Goal: Task Accomplishment & Management: Manage account settings

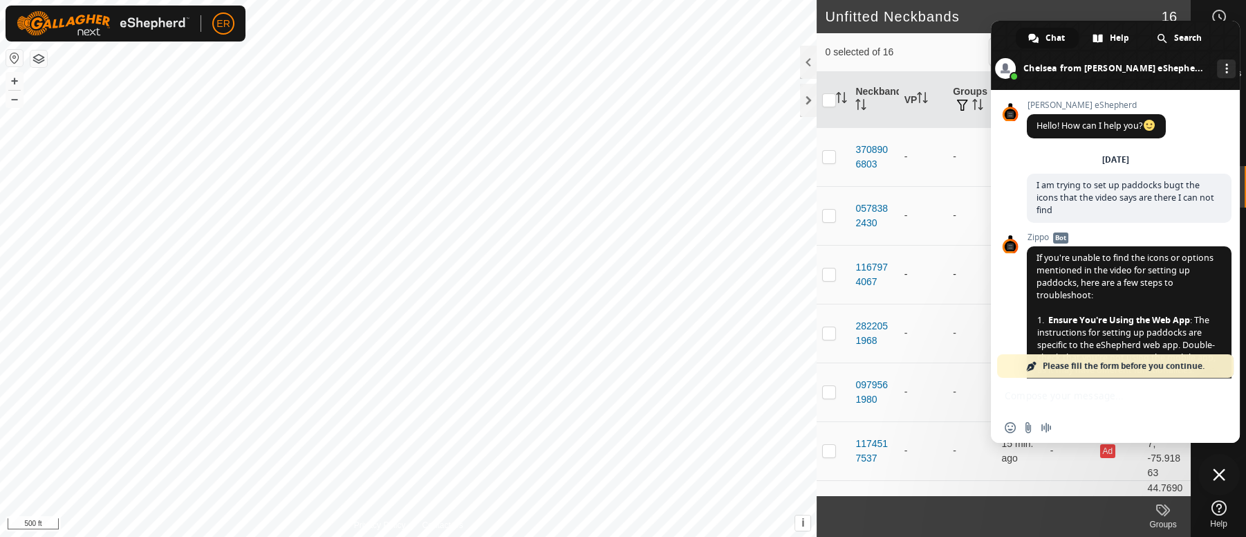
scroll to position [11481, 0]
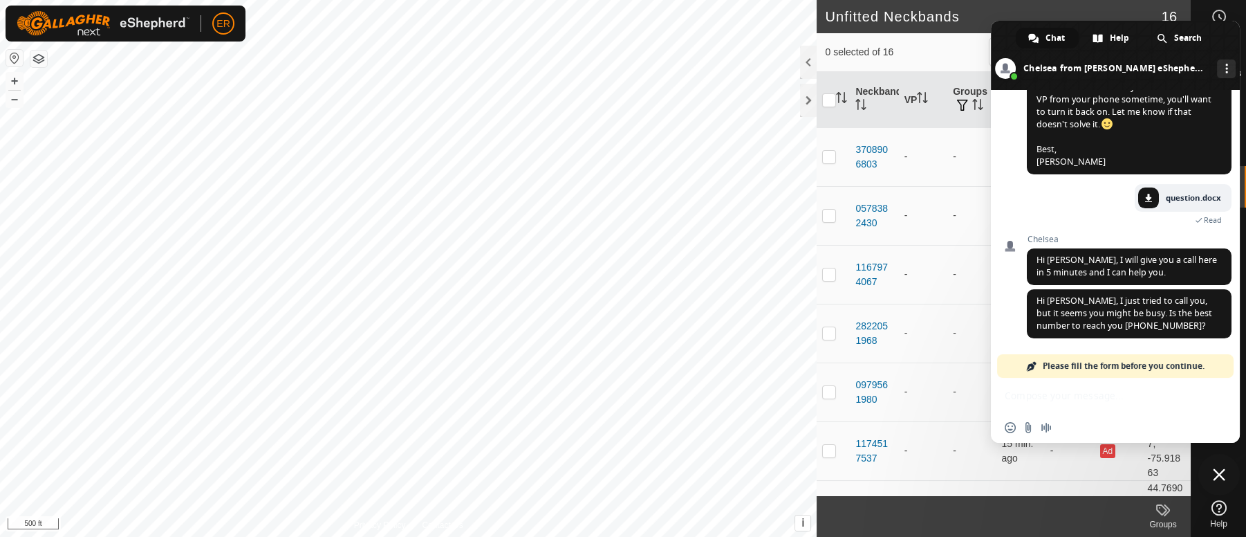
click at [1213, 473] on span "Close chat" at bounding box center [1219, 474] width 12 height 12
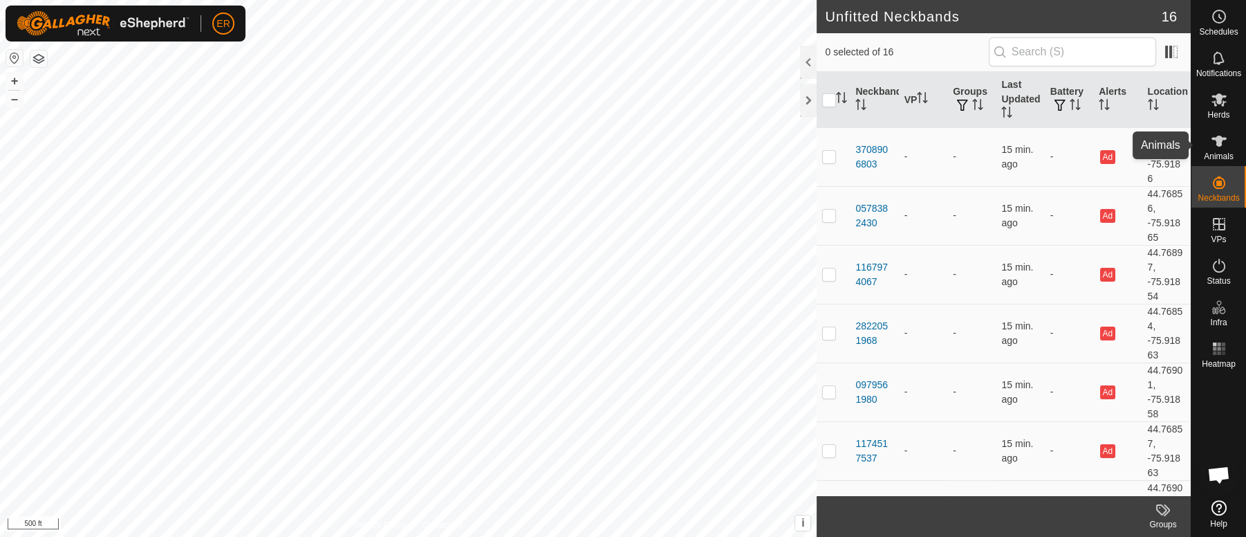
click at [1221, 139] on icon at bounding box center [1218, 141] width 15 height 11
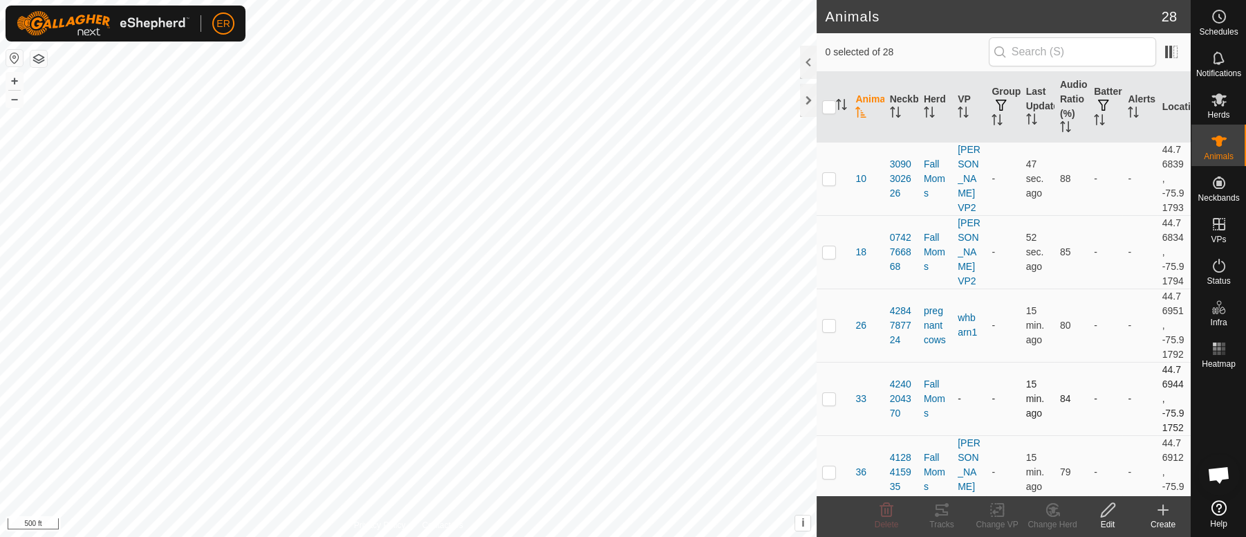
click at [828, 404] on p-checkbox at bounding box center [829, 398] width 14 height 11
checkbox input "true"
click at [996, 505] on icon at bounding box center [997, 509] width 17 height 17
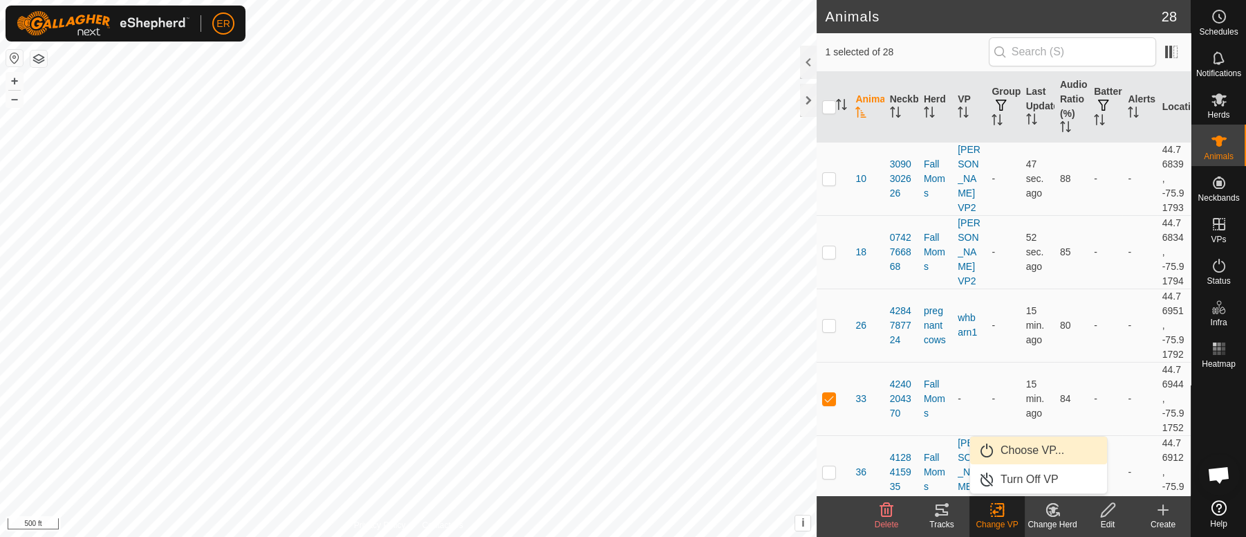
click at [1021, 451] on link "Choose VP..." at bounding box center [1038, 450] width 137 height 28
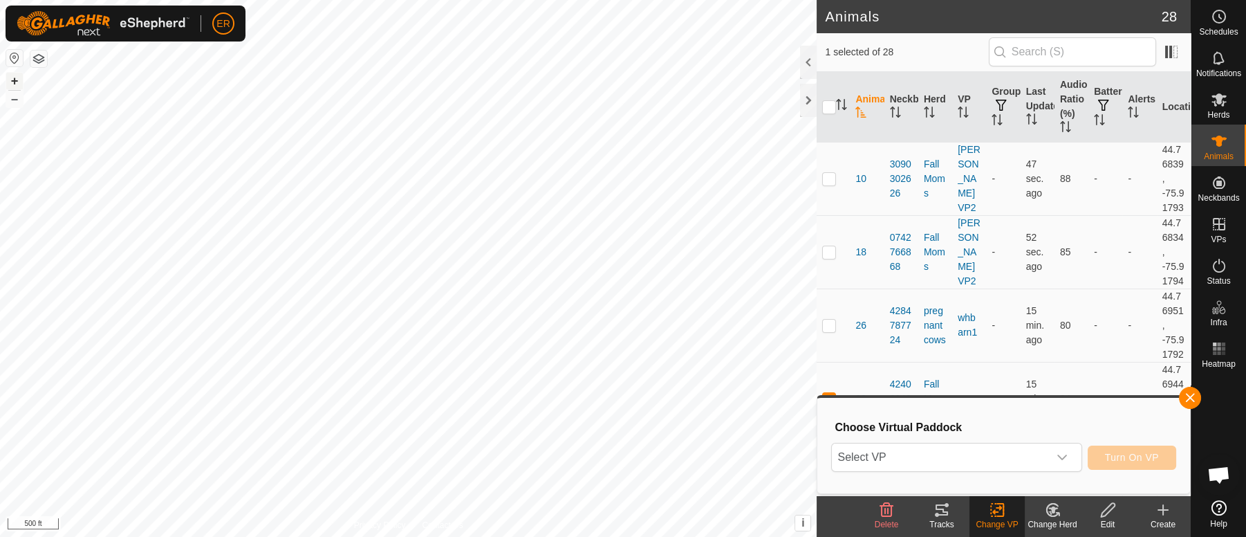
click at [11, 82] on button "+" at bounding box center [14, 81] width 17 height 17
click at [12, 83] on button "+" at bounding box center [14, 81] width 17 height 17
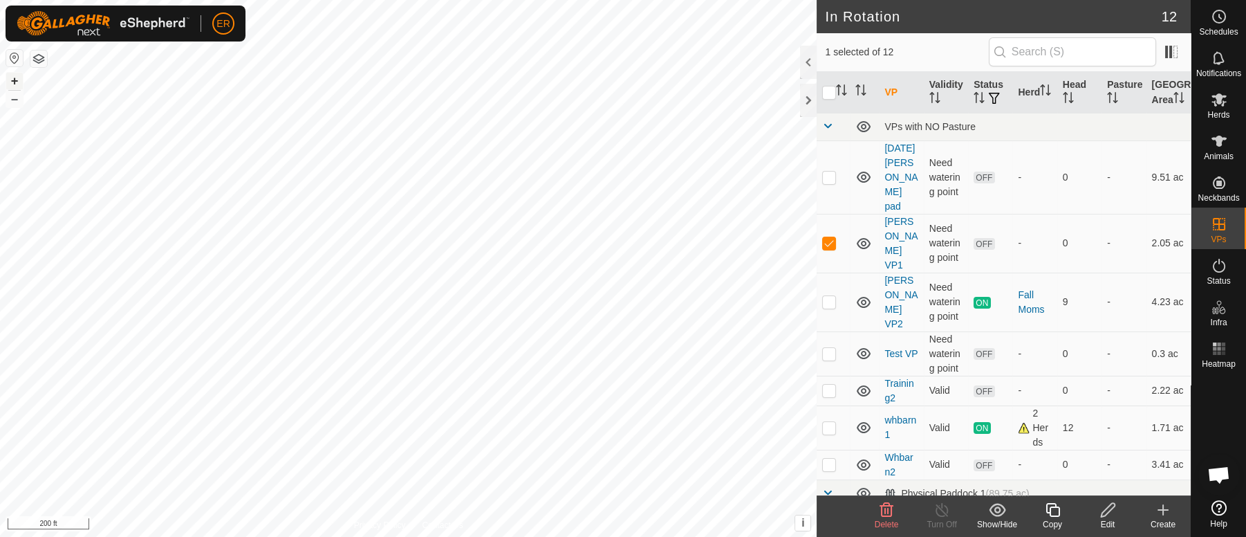
checkbox input "false"
checkbox input "true"
click at [1219, 145] on icon at bounding box center [1218, 141] width 15 height 11
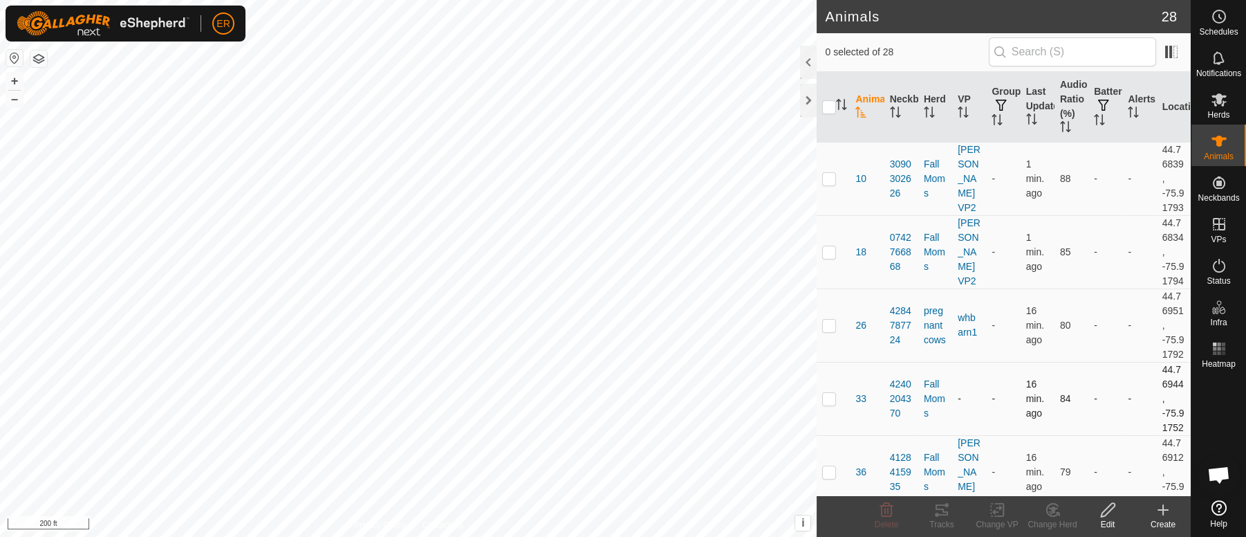
click at [832, 404] on p-checkbox at bounding box center [829, 398] width 14 height 11
checkbox input "true"
click at [998, 510] on icon at bounding box center [997, 509] width 17 height 17
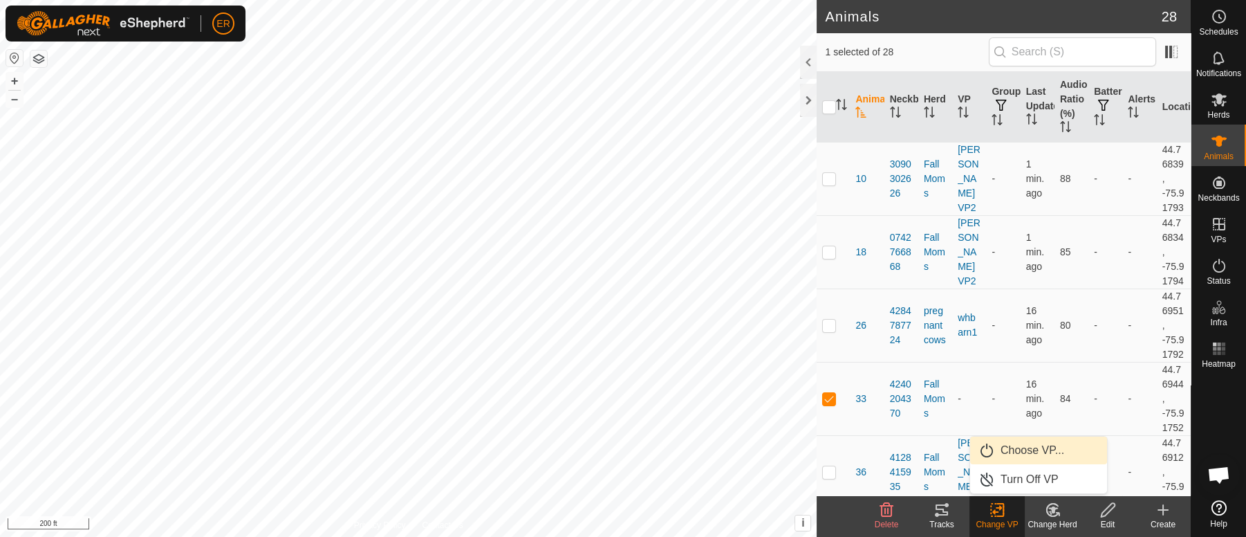
click at [1017, 451] on link "Choose VP..." at bounding box center [1038, 450] width 137 height 28
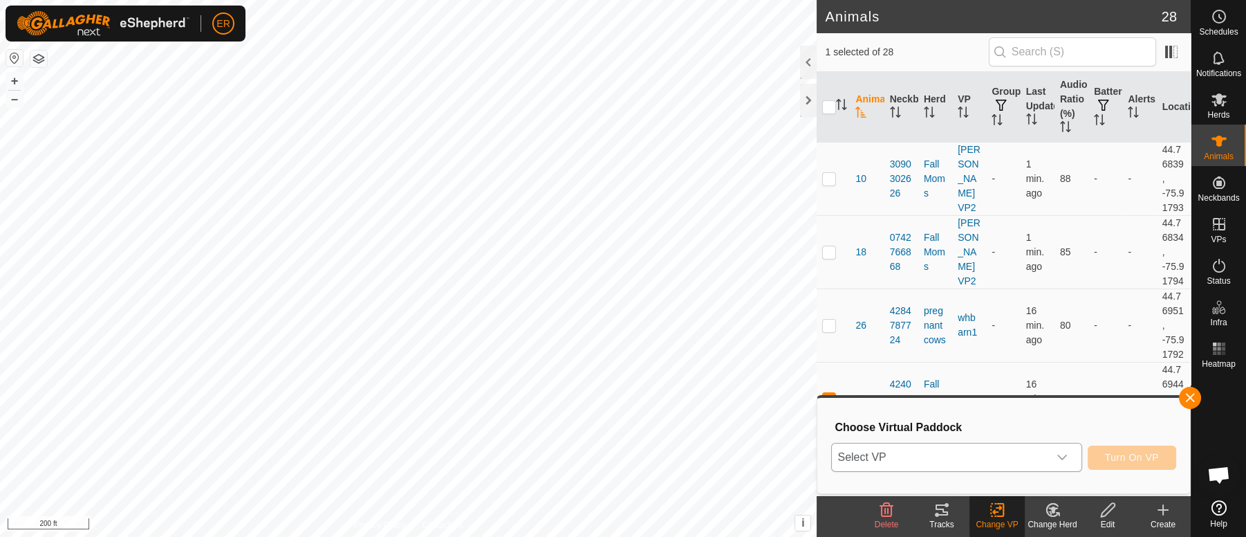
click at [1061, 458] on icon "dropdown trigger" at bounding box center [1062, 458] width 10 height 6
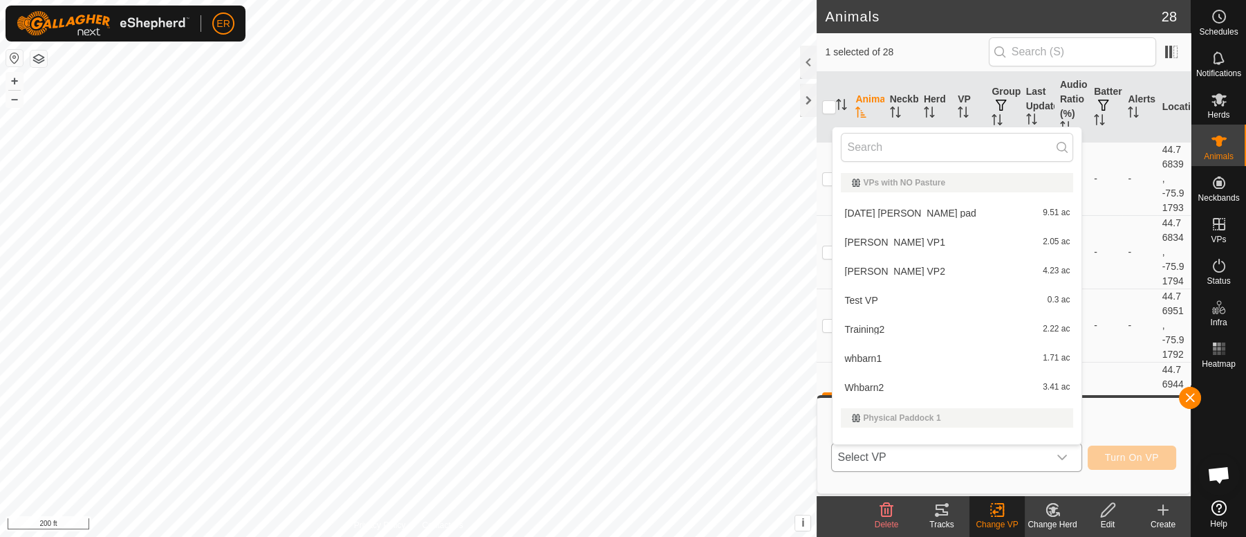
scroll to position [18, 0]
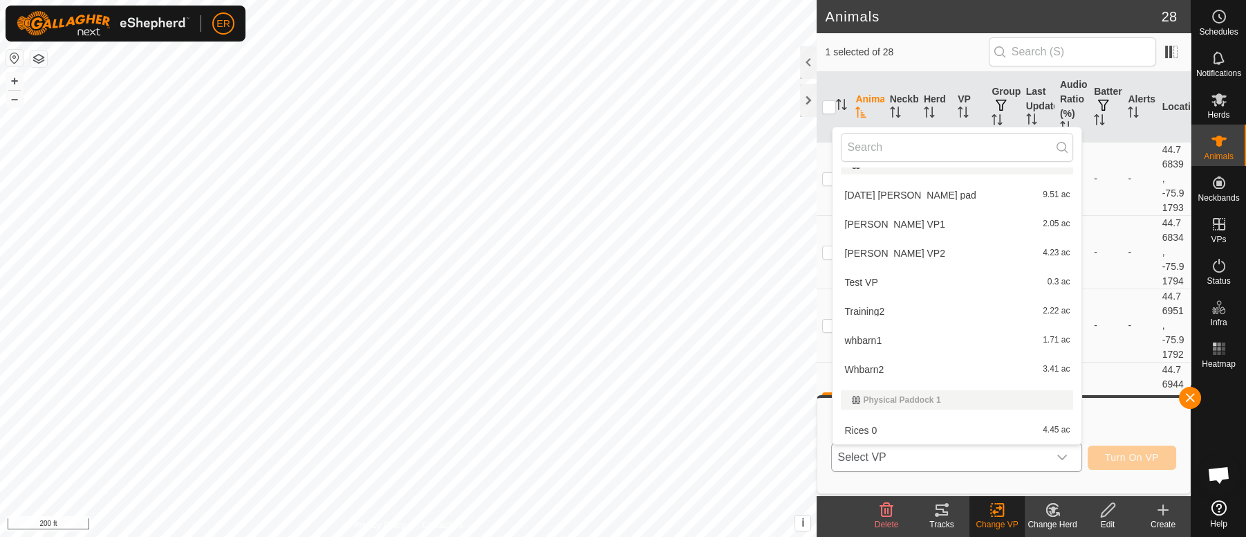
click at [864, 339] on li "whbarn1 1.71 ac" at bounding box center [956, 340] width 249 height 28
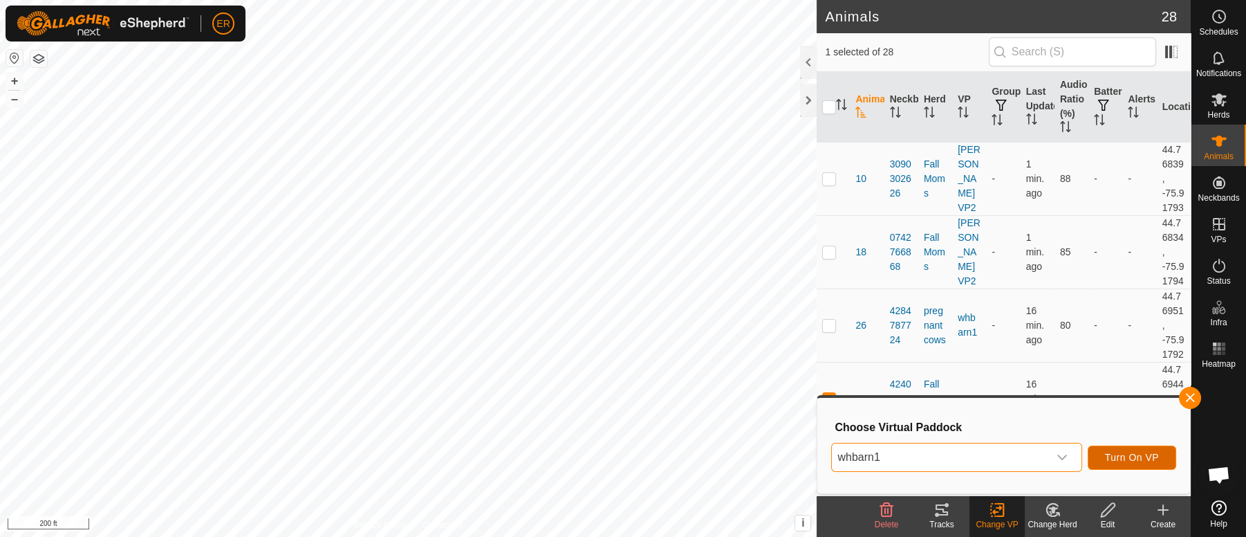
click at [1119, 456] on span "Turn On VP" at bounding box center [1132, 456] width 54 height 11
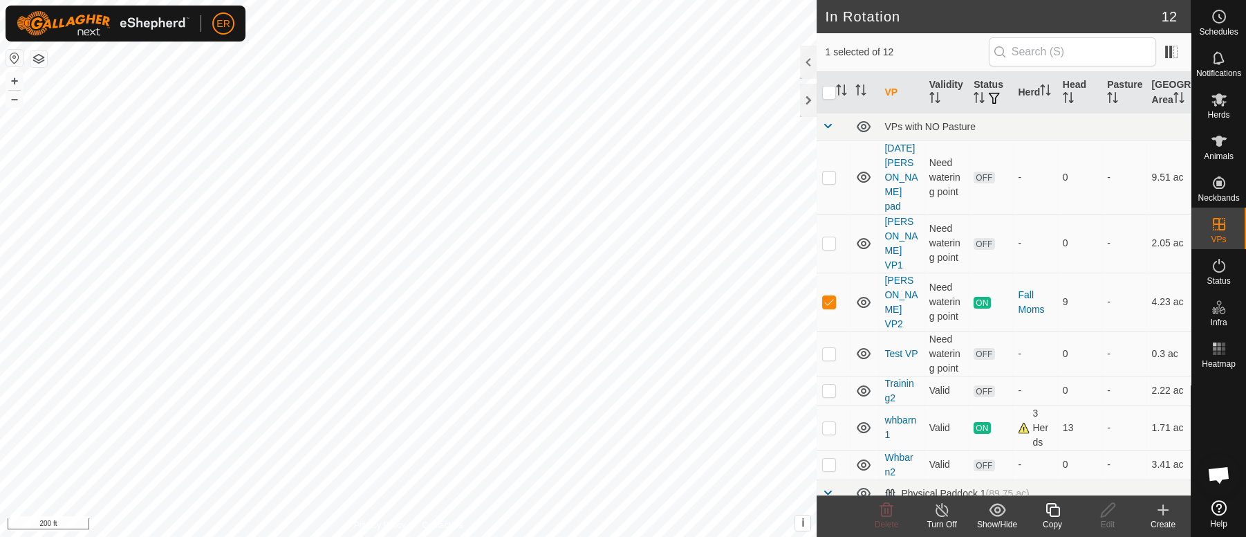
click at [935, 514] on icon at bounding box center [941, 509] width 17 height 17
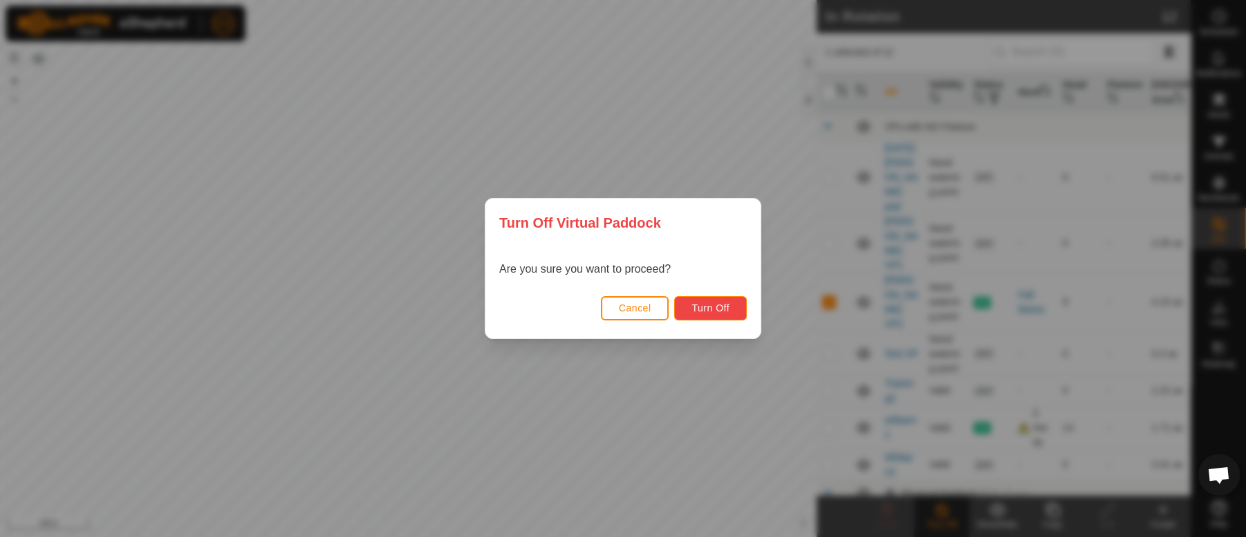
click at [716, 305] on span "Turn Off" at bounding box center [710, 307] width 38 height 11
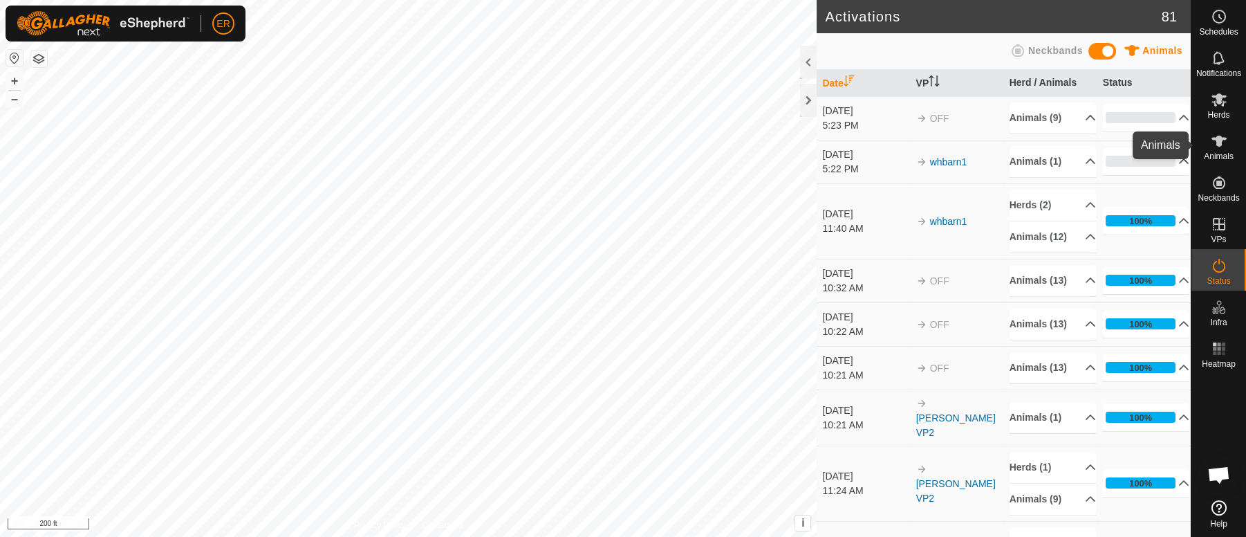
click at [1215, 146] on icon at bounding box center [1219, 141] width 17 height 17
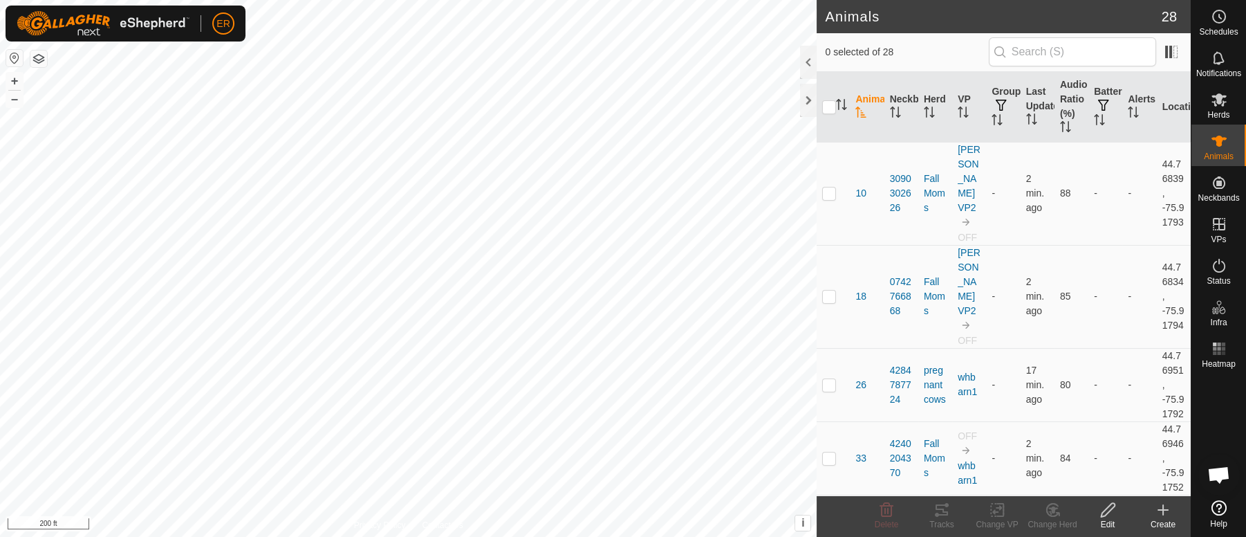
click at [1164, 507] on icon at bounding box center [1163, 509] width 17 height 17
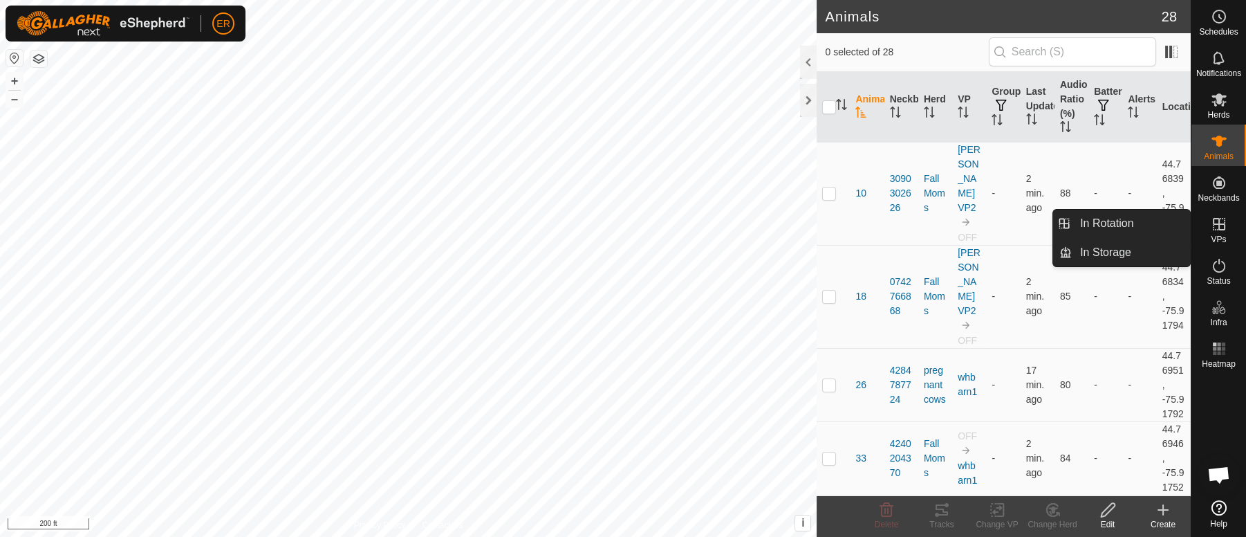
click at [1220, 226] on icon at bounding box center [1219, 224] width 17 height 17
click at [1158, 220] on link "In Rotation" at bounding box center [1131, 223] width 118 height 28
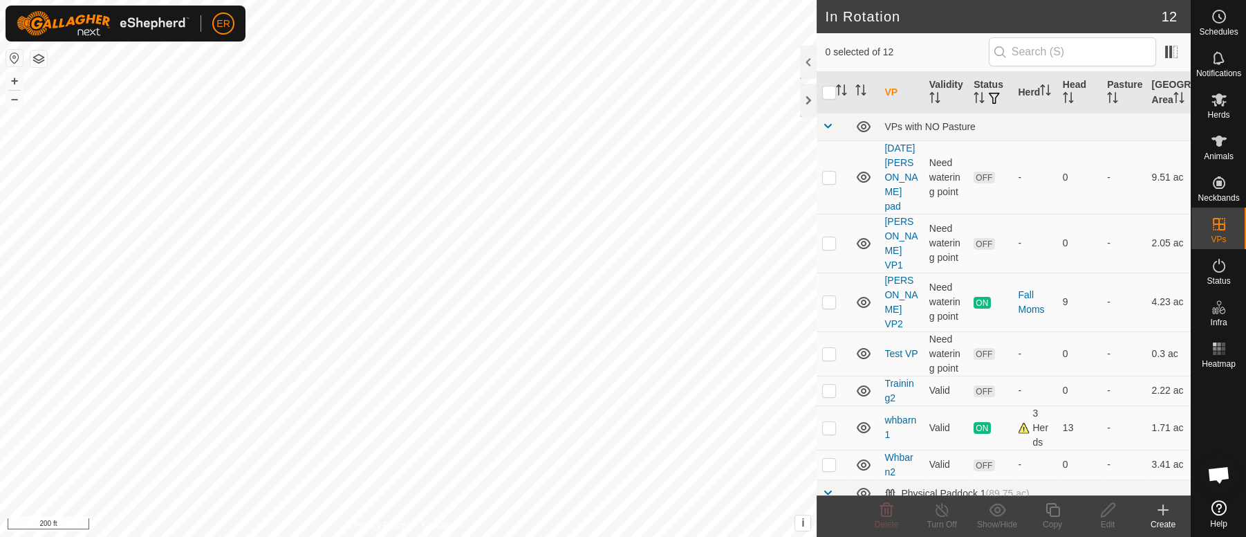
click at [1163, 512] on icon at bounding box center [1163, 510] width 0 height 10
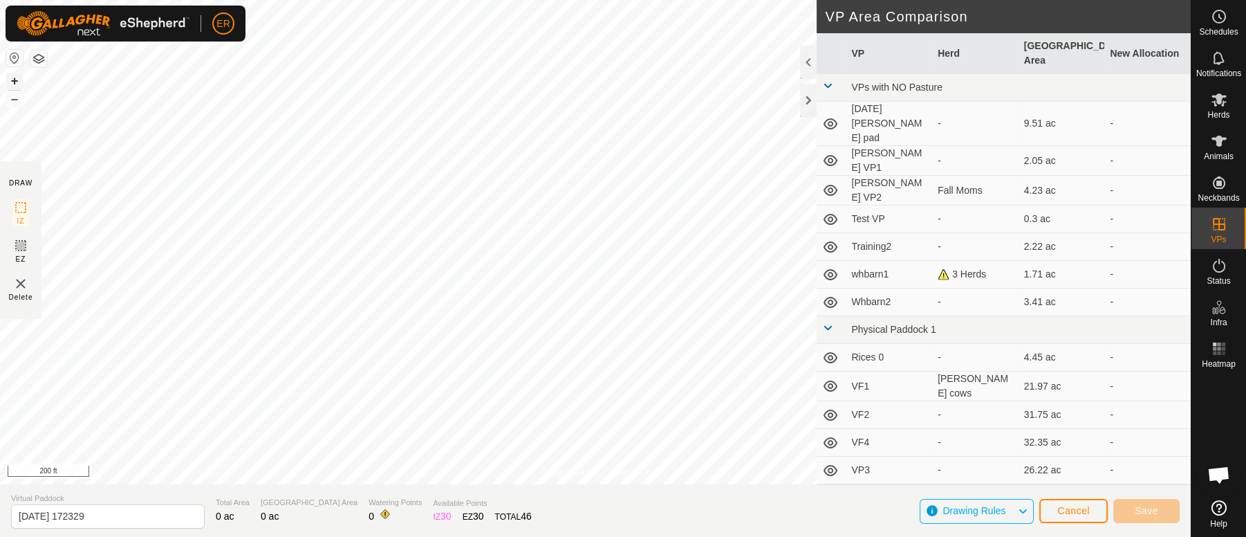
click at [17, 84] on button "+" at bounding box center [14, 81] width 17 height 17
click at [1079, 510] on span "Cancel" at bounding box center [1073, 510] width 32 height 11
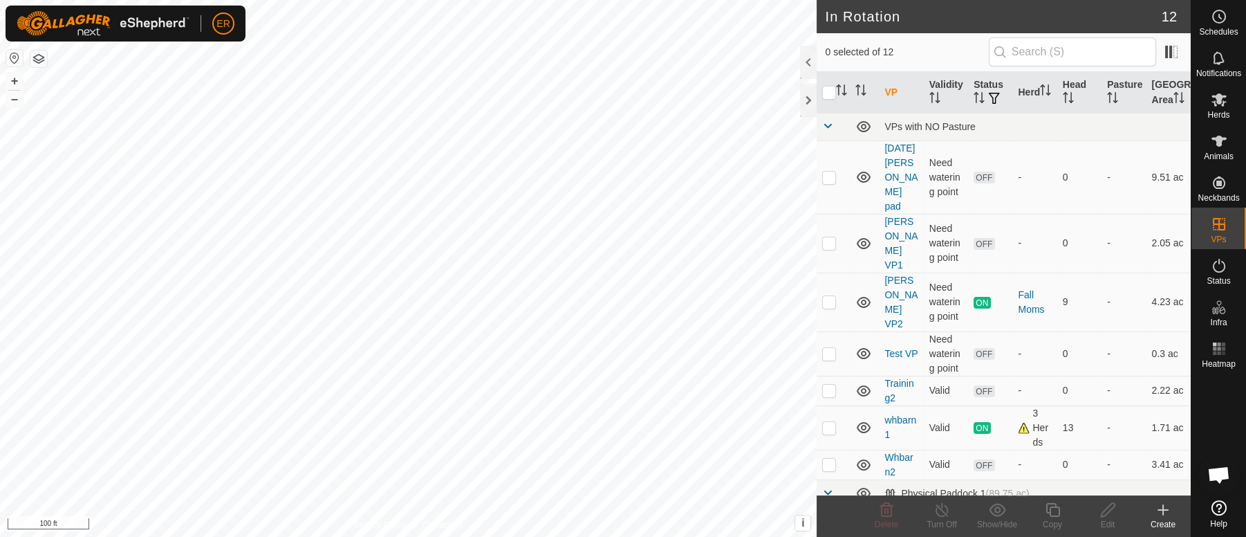
click at [1160, 506] on icon at bounding box center [1163, 509] width 17 height 17
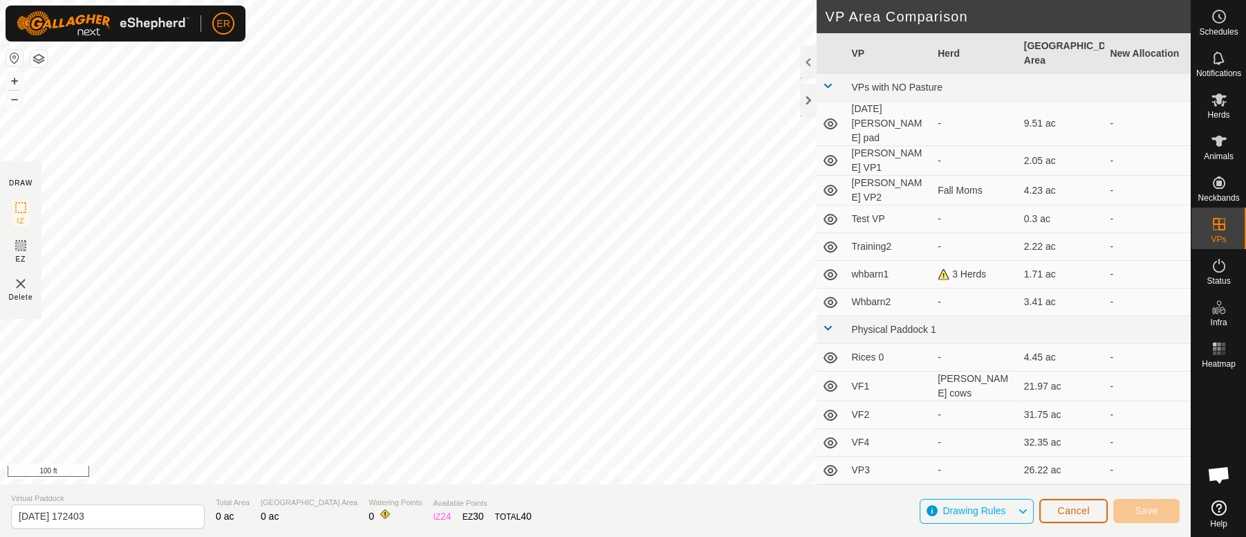
click at [1062, 510] on span "Cancel" at bounding box center [1073, 510] width 32 height 11
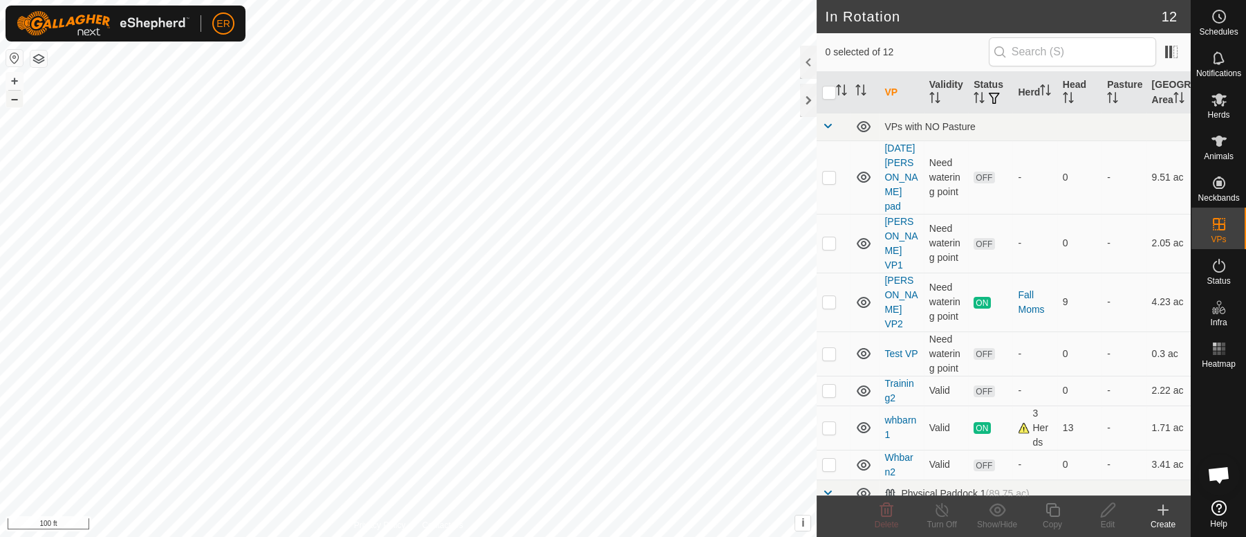
click at [14, 97] on button "–" at bounding box center [14, 99] width 17 height 17
click at [1162, 514] on icon at bounding box center [1163, 509] width 17 height 17
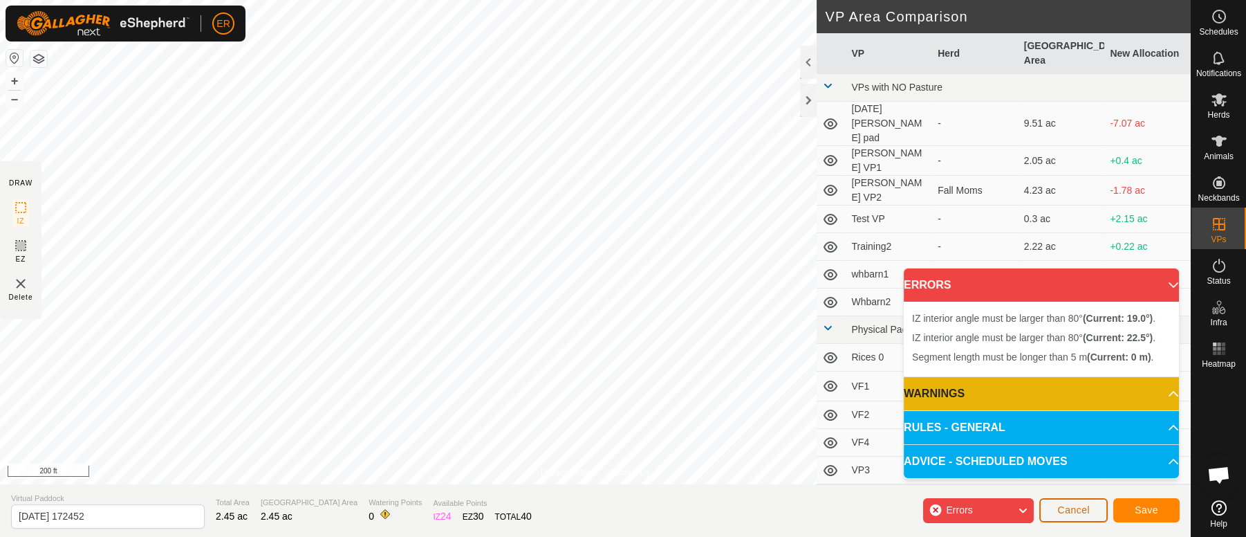
click at [1070, 504] on span "Cancel" at bounding box center [1073, 509] width 32 height 11
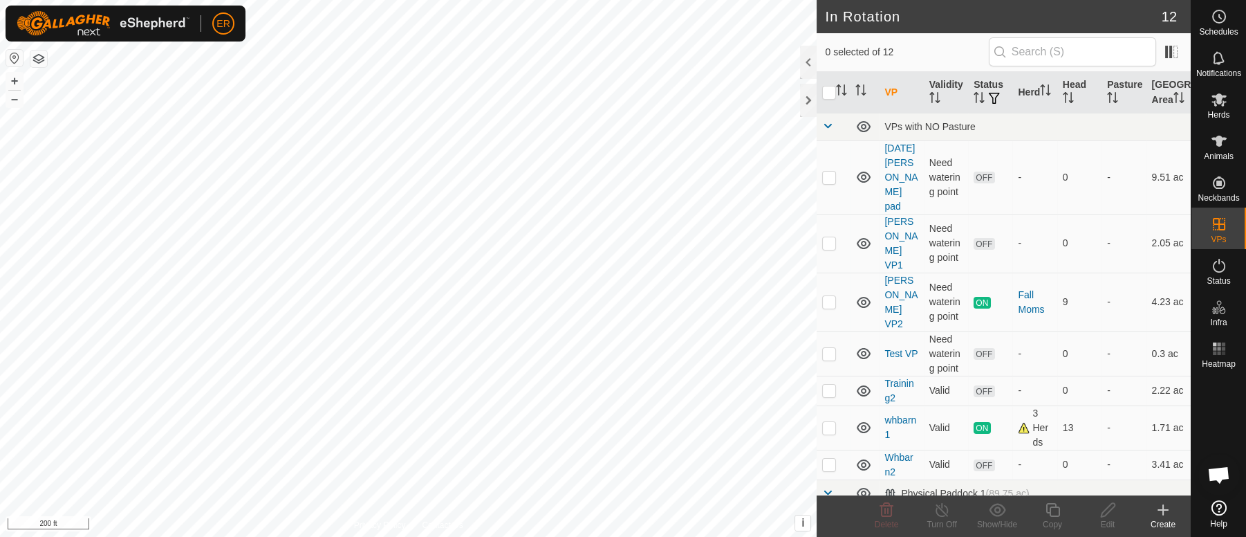
click at [1164, 505] on icon at bounding box center [1163, 509] width 17 height 17
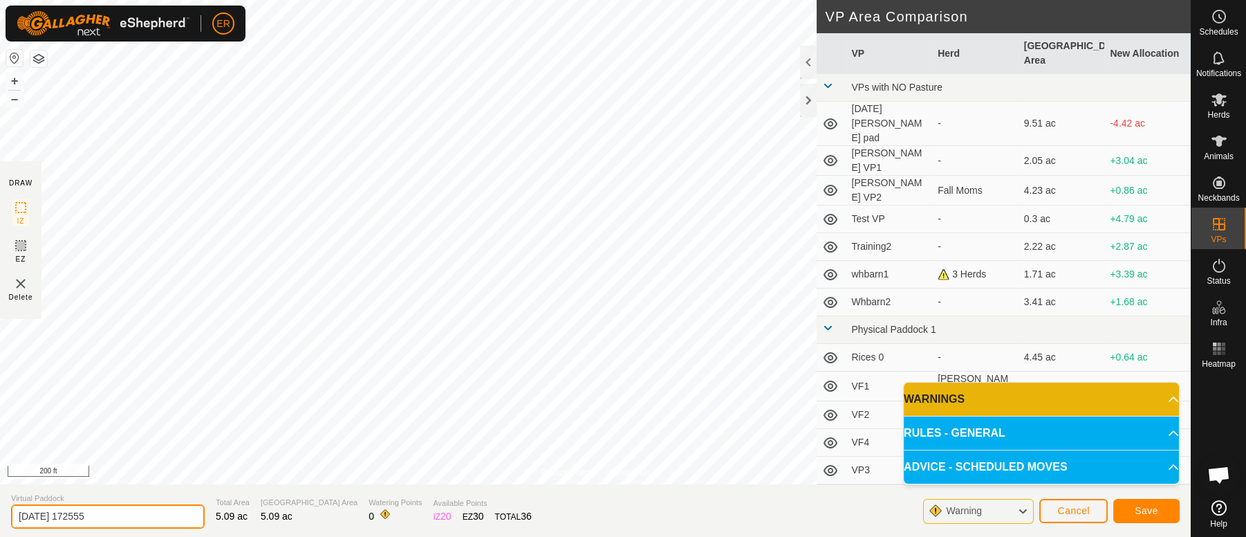
click at [123, 515] on input "[DATE] 172555" at bounding box center [108, 516] width 194 height 24
type input "2"
type input "BarbieVP3"
click at [1146, 505] on span "Save" at bounding box center [1147, 510] width 24 height 11
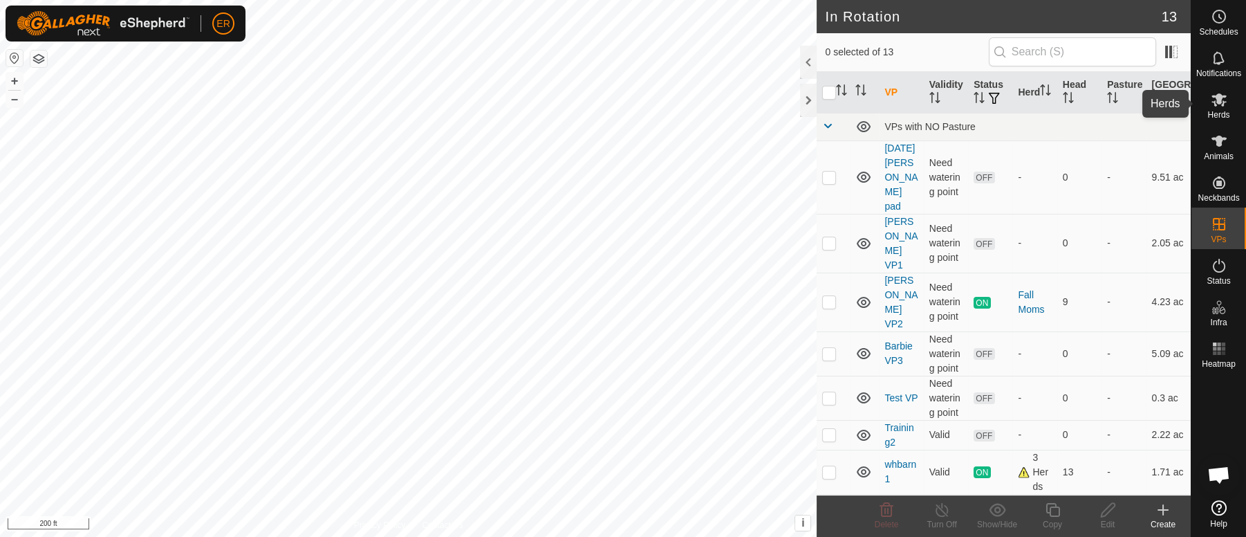
click at [1215, 99] on icon at bounding box center [1219, 99] width 17 height 17
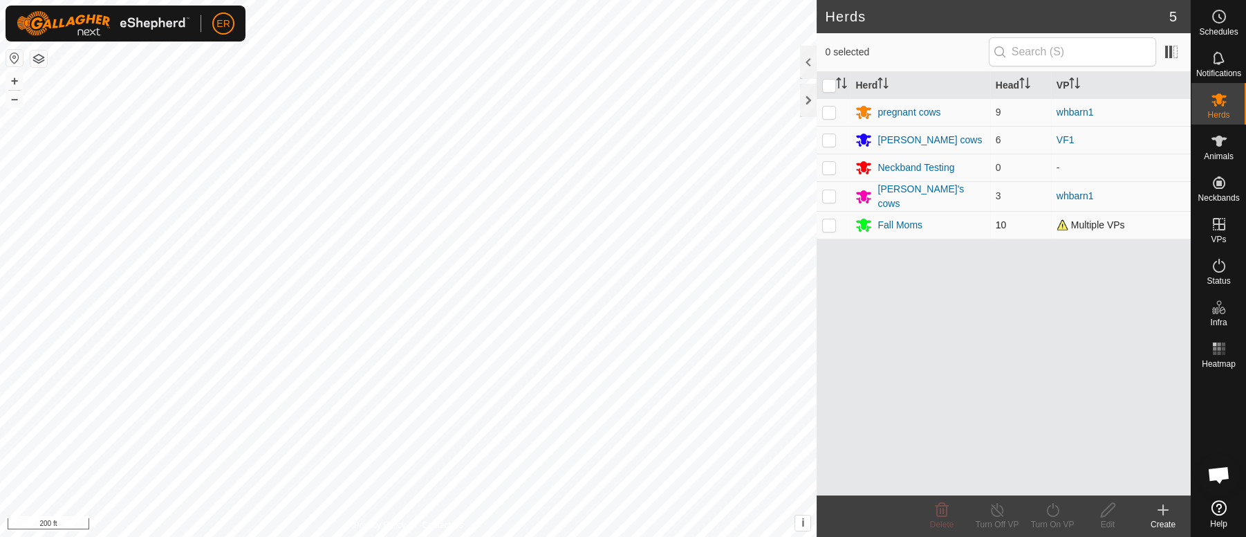
click at [830, 219] on p-checkbox at bounding box center [829, 224] width 14 height 11
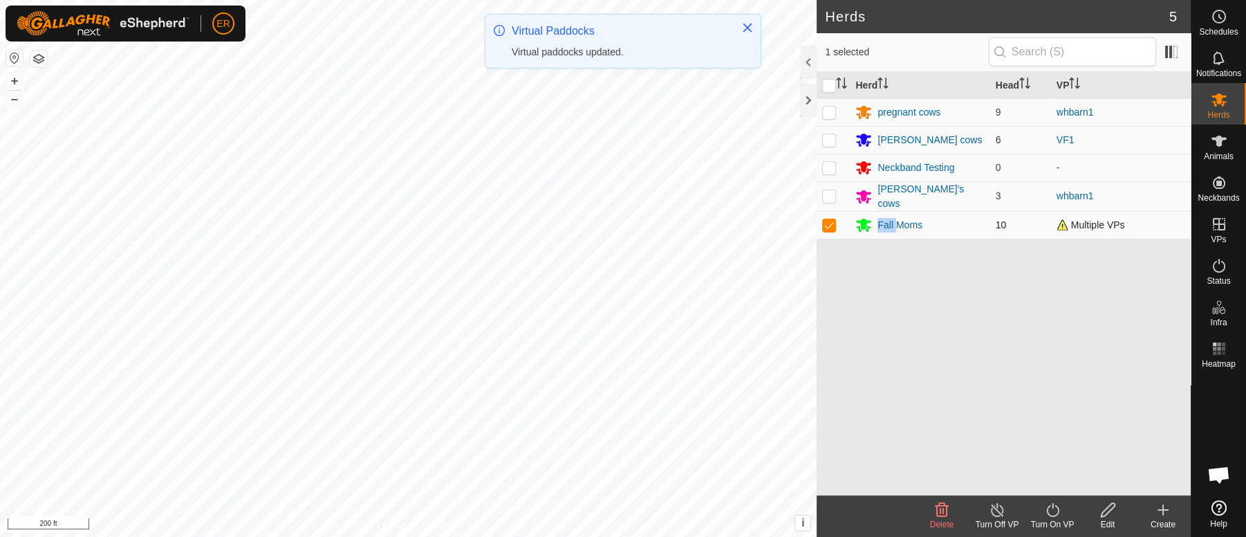
click at [830, 219] on p-checkbox at bounding box center [829, 224] width 14 height 11
checkbox input "false"
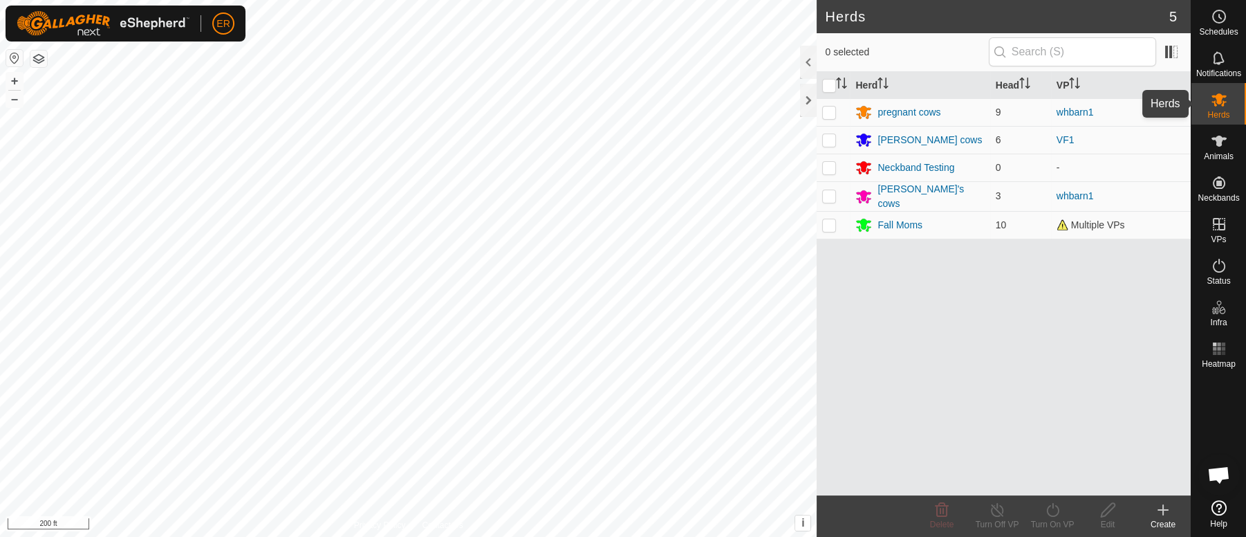
click at [1217, 94] on icon at bounding box center [1218, 99] width 15 height 13
click at [902, 218] on div "Fall Moms" at bounding box center [899, 225] width 45 height 15
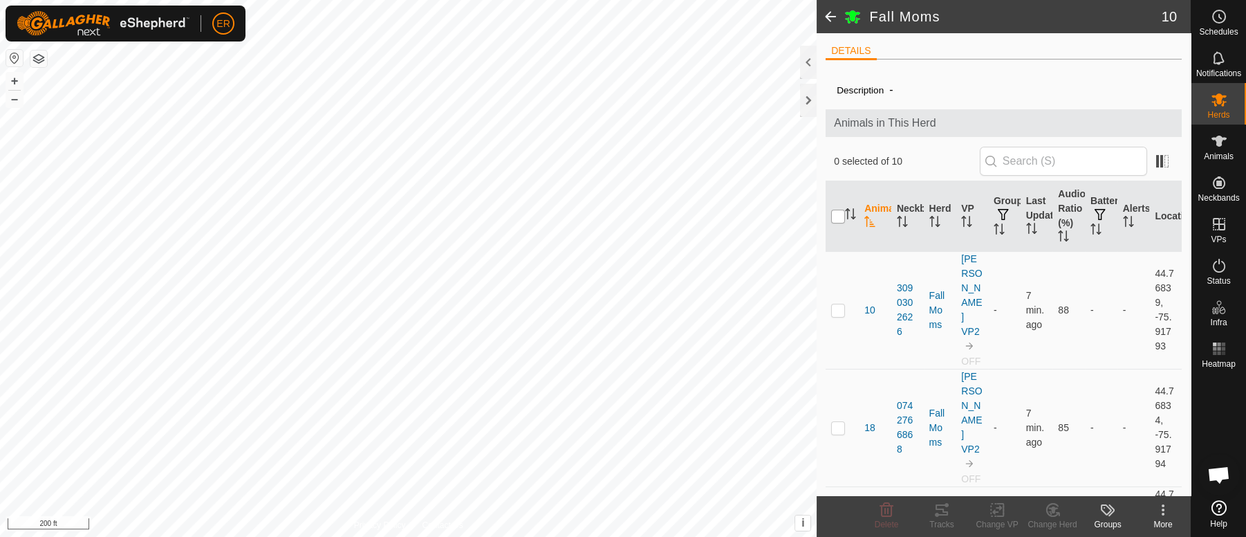
click at [833, 212] on input "checkbox" at bounding box center [838, 216] width 14 height 14
checkbox input "true"
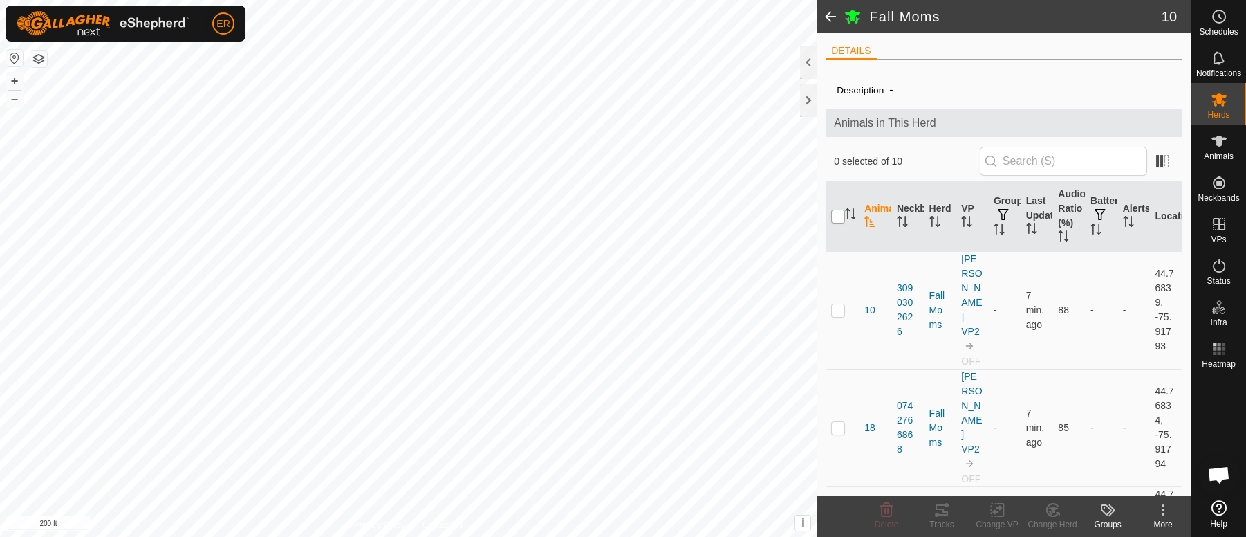
checkbox input "true"
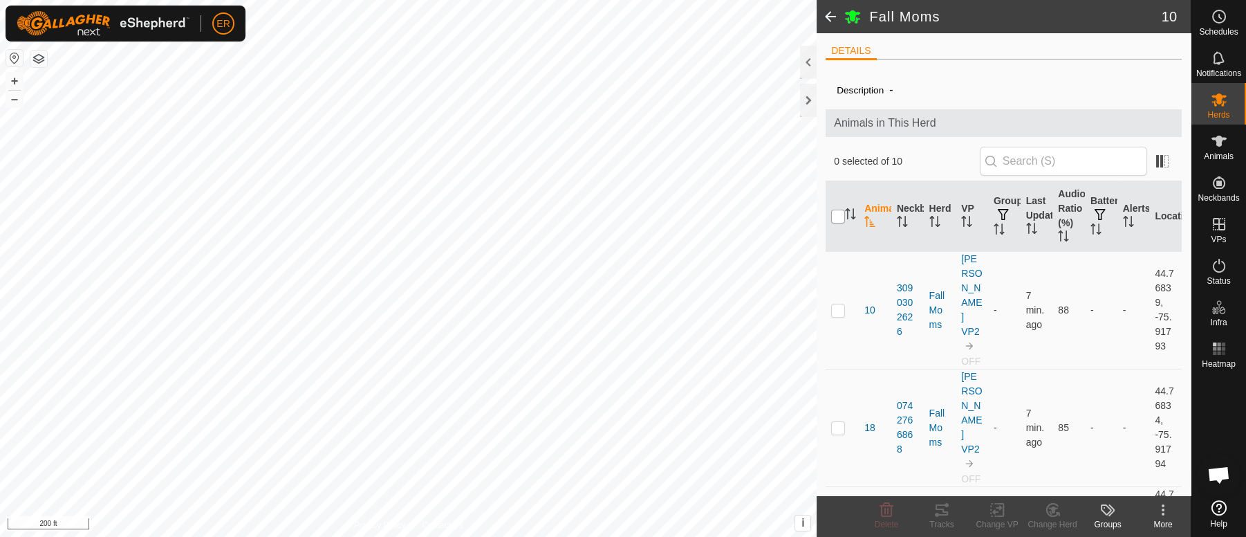
checkbox input "true"
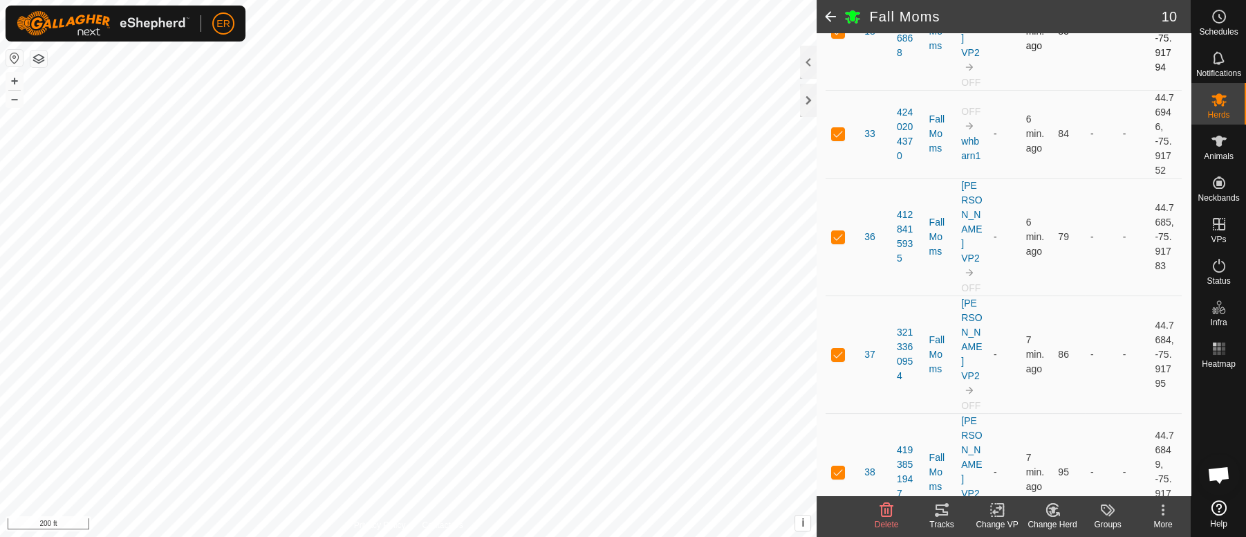
scroll to position [415, 0]
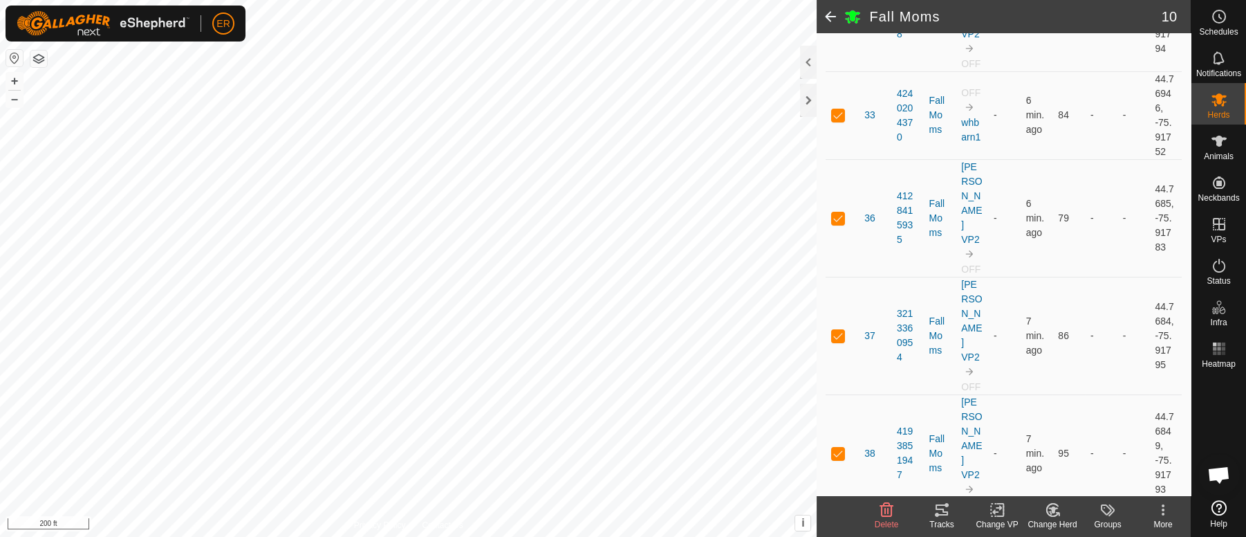
click at [996, 507] on icon at bounding box center [997, 509] width 10 height 9
click at [1012, 445] on link "Choose VP..." at bounding box center [1038, 450] width 137 height 28
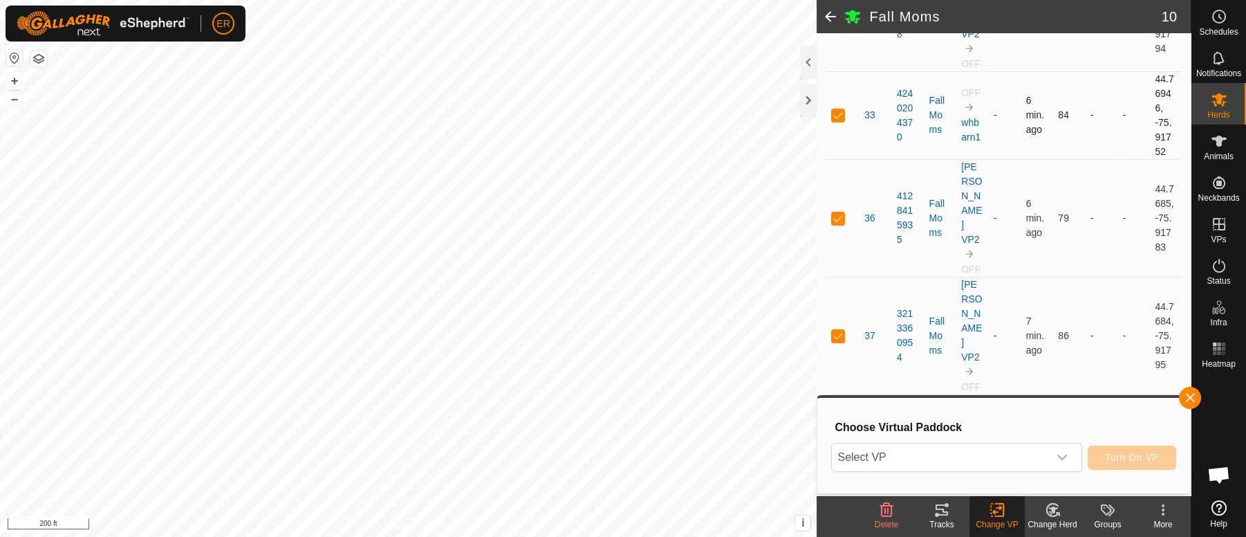
click at [839, 109] on p-checkbox at bounding box center [838, 114] width 14 height 11
checkbox input "false"
click at [1059, 453] on icon "dropdown trigger" at bounding box center [1061, 456] width 11 height 11
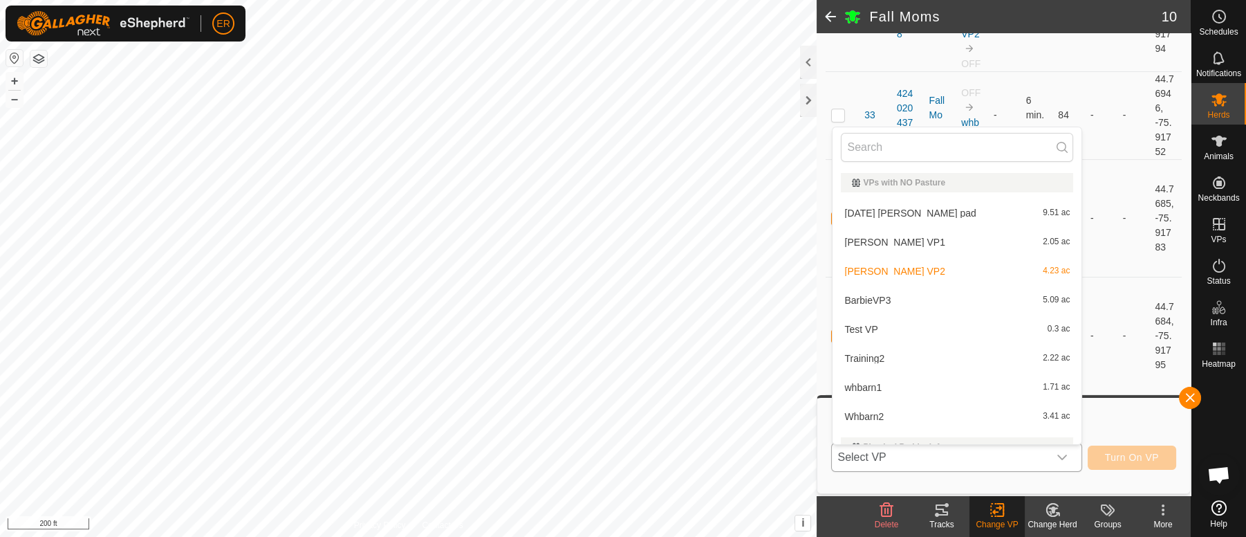
click at [859, 301] on li "BarbieVP3 5.09 ac" at bounding box center [956, 300] width 249 height 28
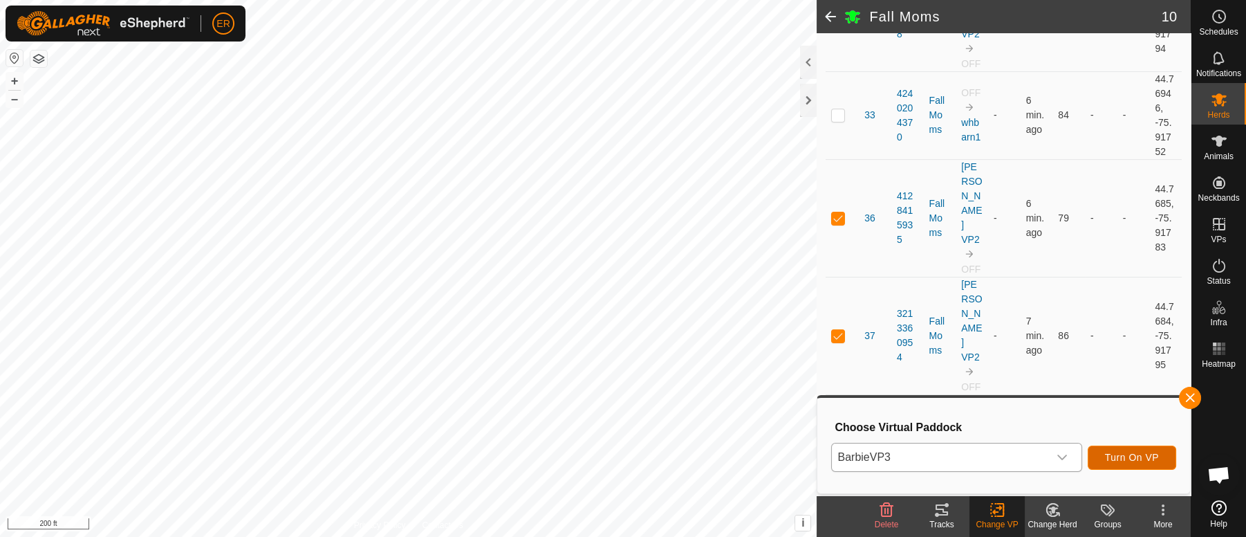
click at [1117, 453] on span "Turn On VP" at bounding box center [1132, 456] width 54 height 11
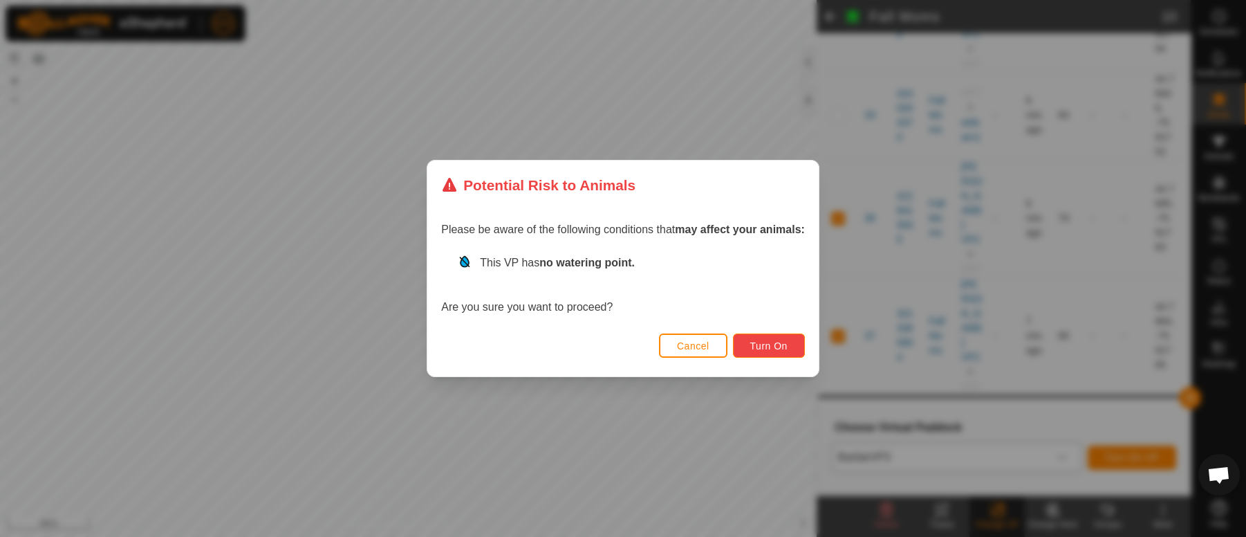
click at [776, 344] on span "Turn On" at bounding box center [768, 345] width 37 height 11
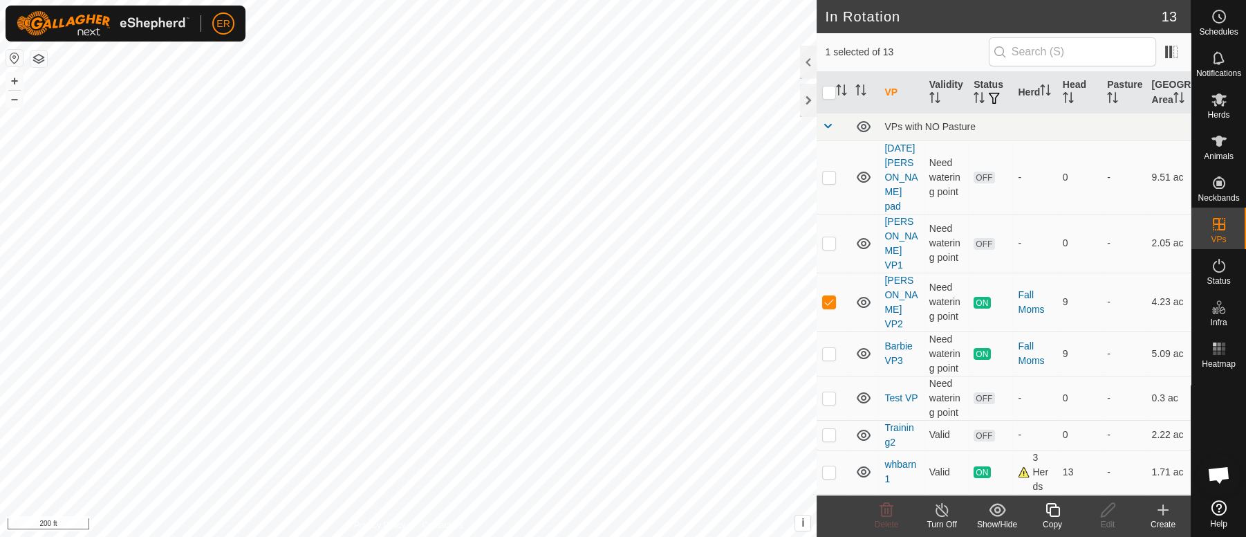
checkbox input "false"
checkbox input "true"
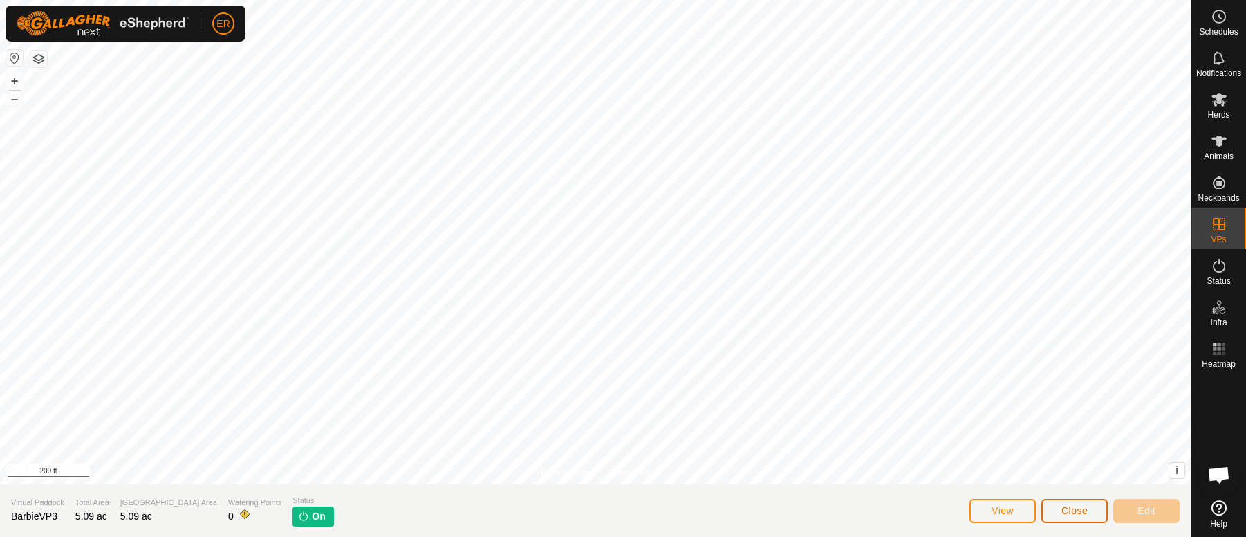
click at [1092, 514] on button "Close" at bounding box center [1074, 510] width 66 height 24
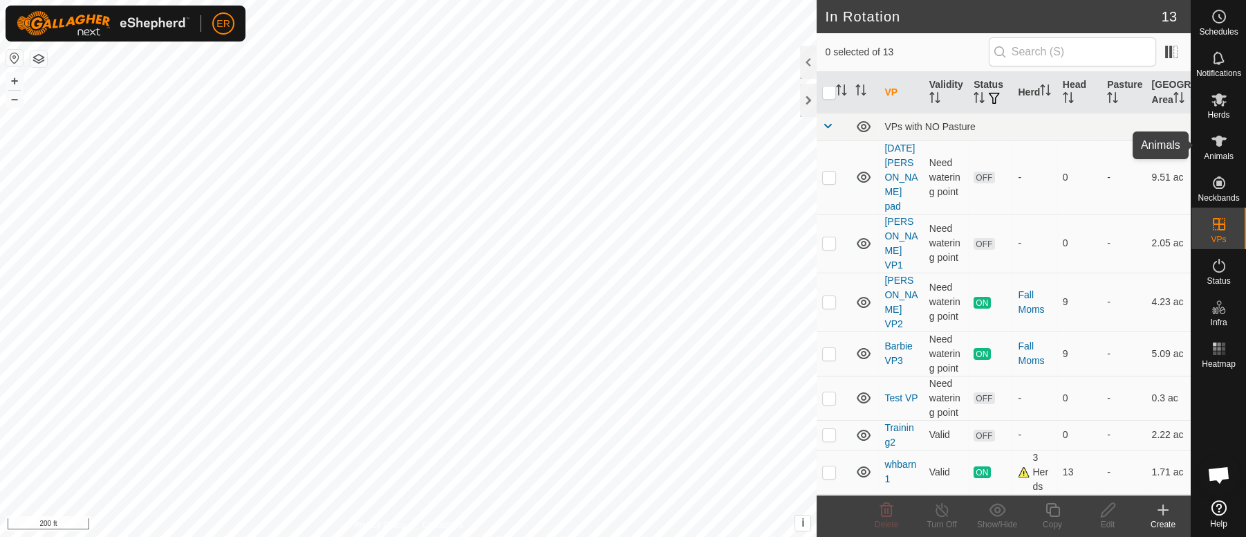
click at [1222, 138] on icon at bounding box center [1218, 141] width 15 height 11
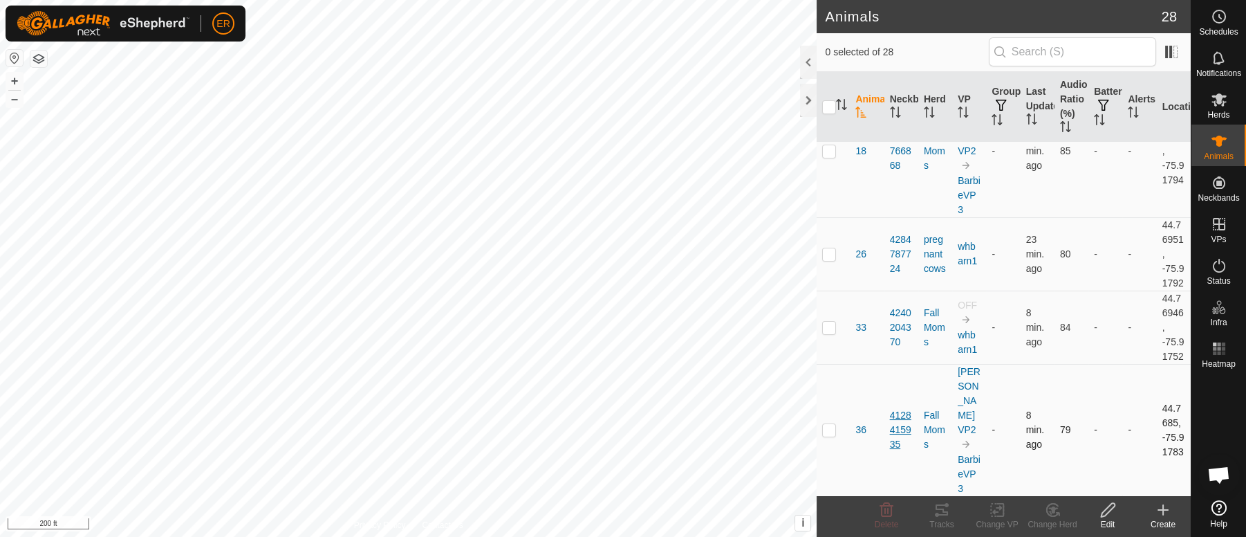
scroll to position [207, 0]
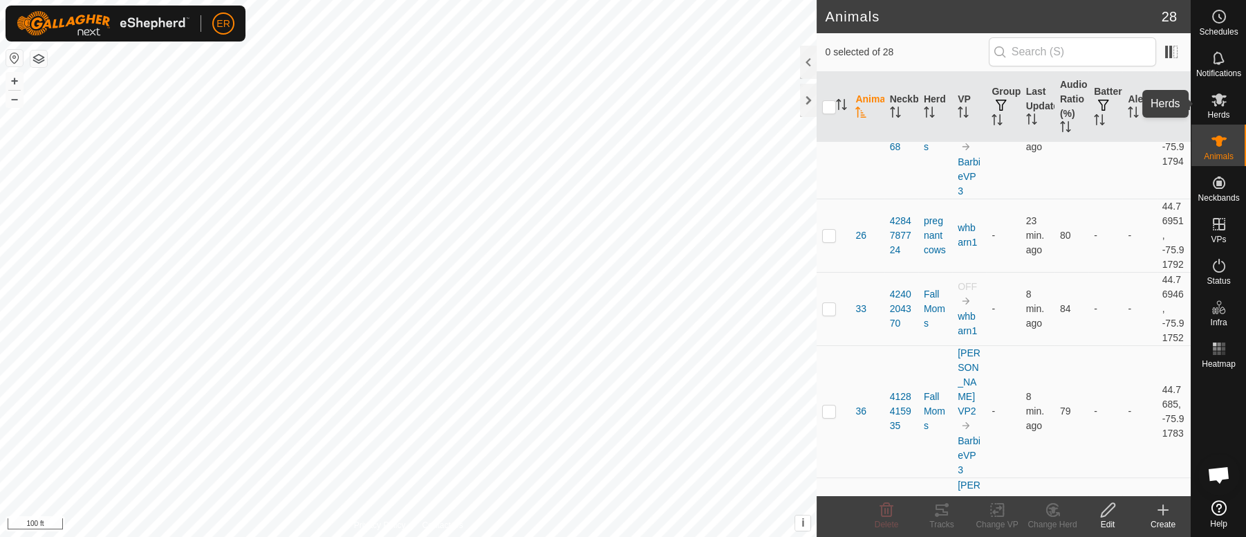
click at [1224, 102] on icon at bounding box center [1218, 99] width 15 height 13
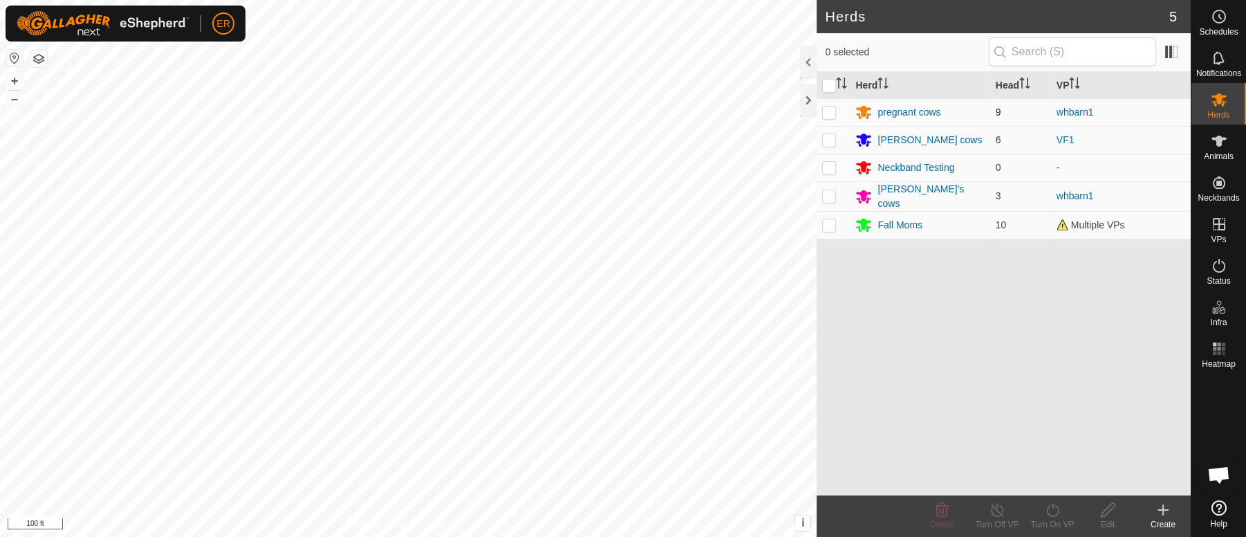
click at [830, 109] on p-checkbox at bounding box center [829, 111] width 14 height 11
checkbox input "true"
click at [831, 192] on p-checkbox at bounding box center [829, 195] width 14 height 11
checkbox input "true"
click at [826, 112] on p-checkbox at bounding box center [829, 111] width 14 height 11
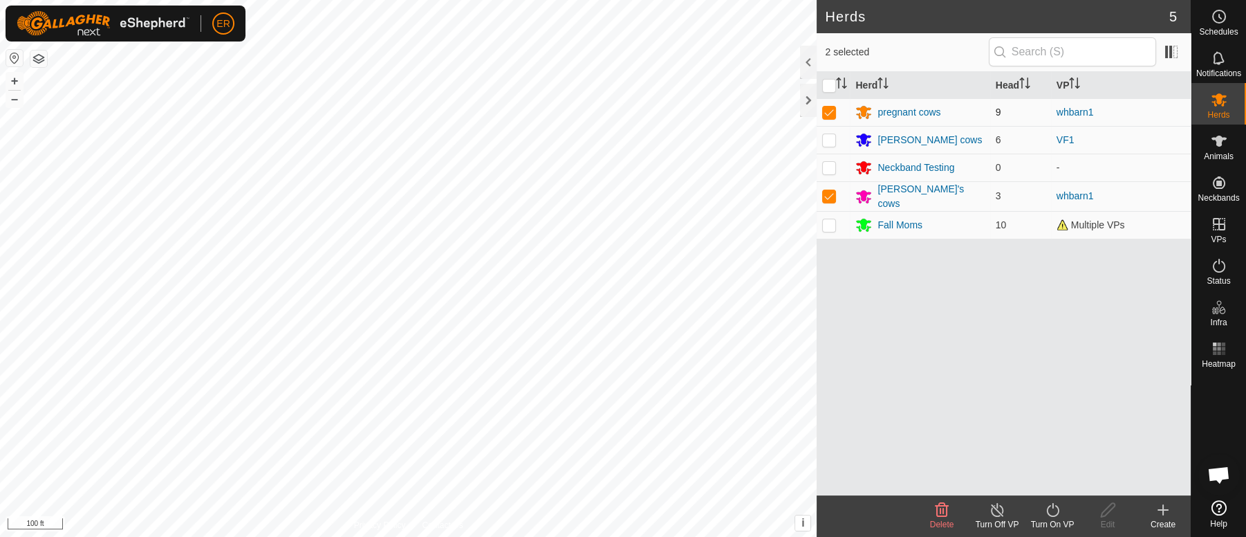
checkbox input "false"
click at [825, 192] on p-checkbox at bounding box center [829, 195] width 14 height 11
checkbox input "false"
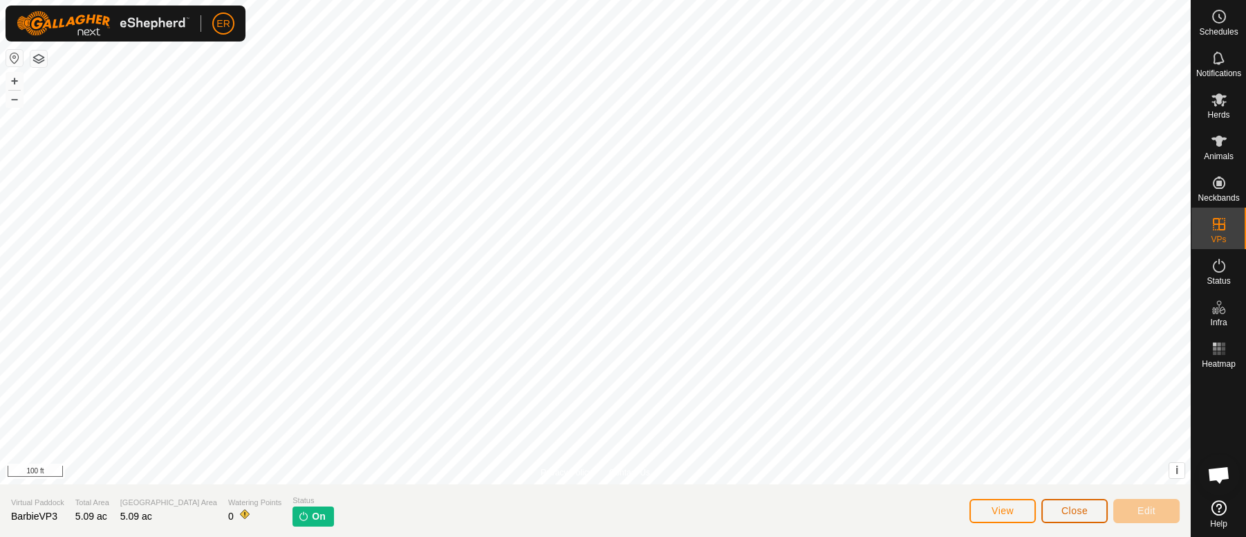
click at [1068, 500] on button "Close" at bounding box center [1074, 510] width 66 height 24
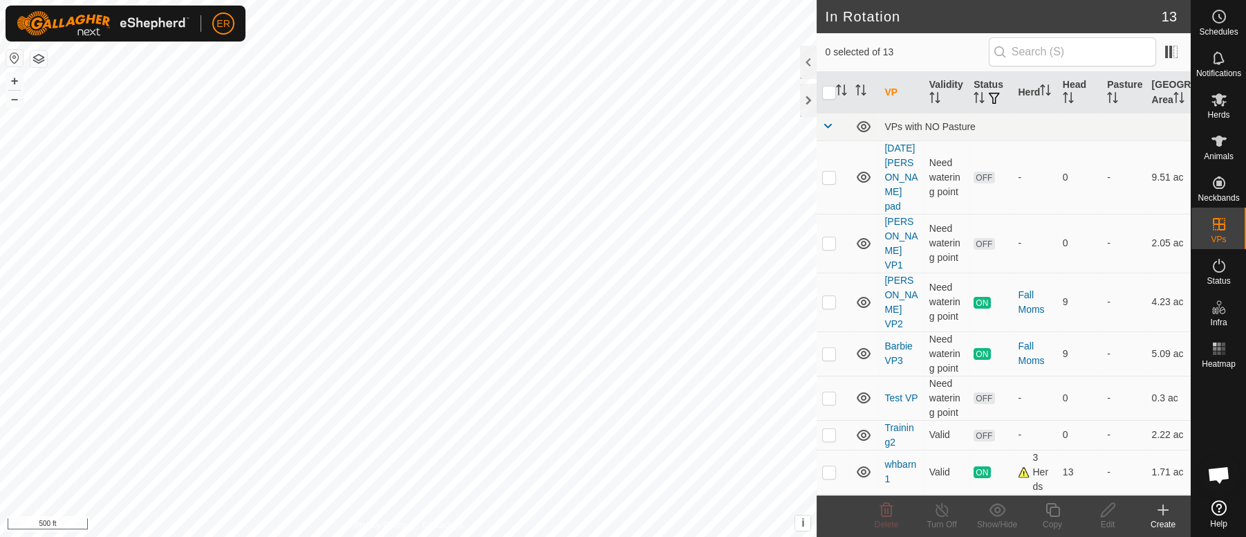
checkbox input "true"
click at [6, 73] on button "+" at bounding box center [14, 81] width 17 height 17
click at [1216, 99] on icon at bounding box center [1218, 99] width 15 height 13
checkbox input "true"
checkbox input "false"
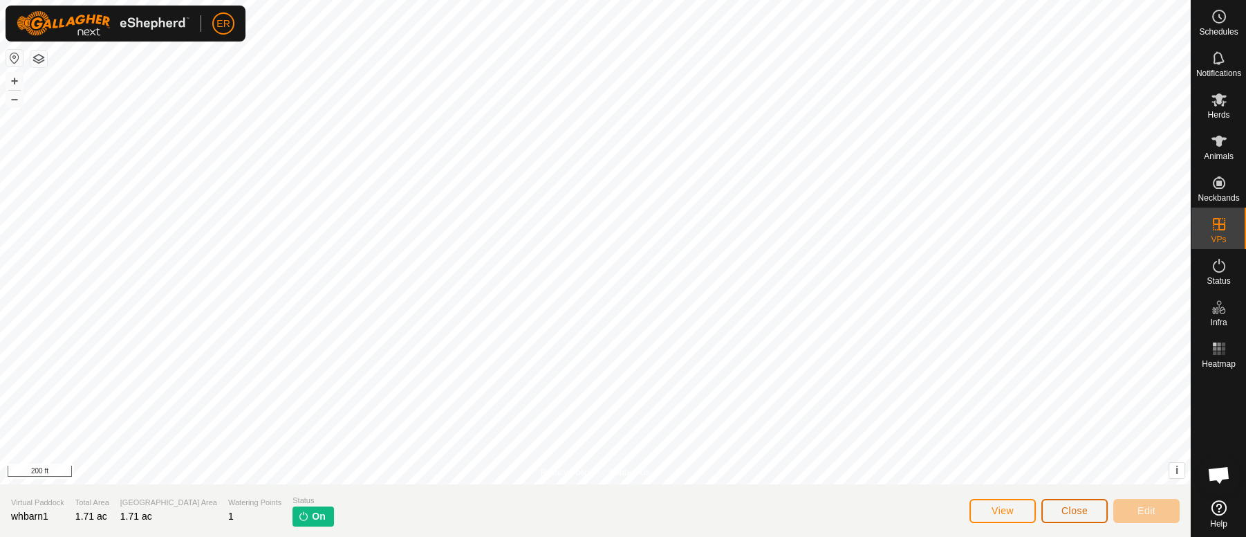
click at [1094, 507] on button "Close" at bounding box center [1074, 510] width 66 height 24
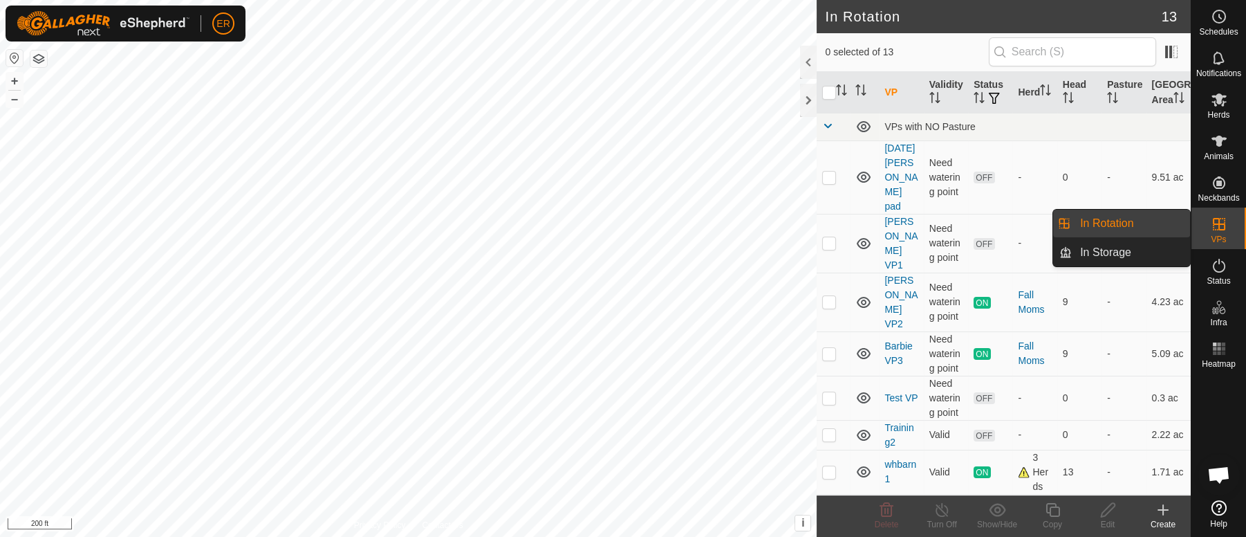
click at [1218, 225] on icon at bounding box center [1219, 224] width 12 height 12
click at [1124, 220] on link "In Rotation" at bounding box center [1131, 223] width 118 height 28
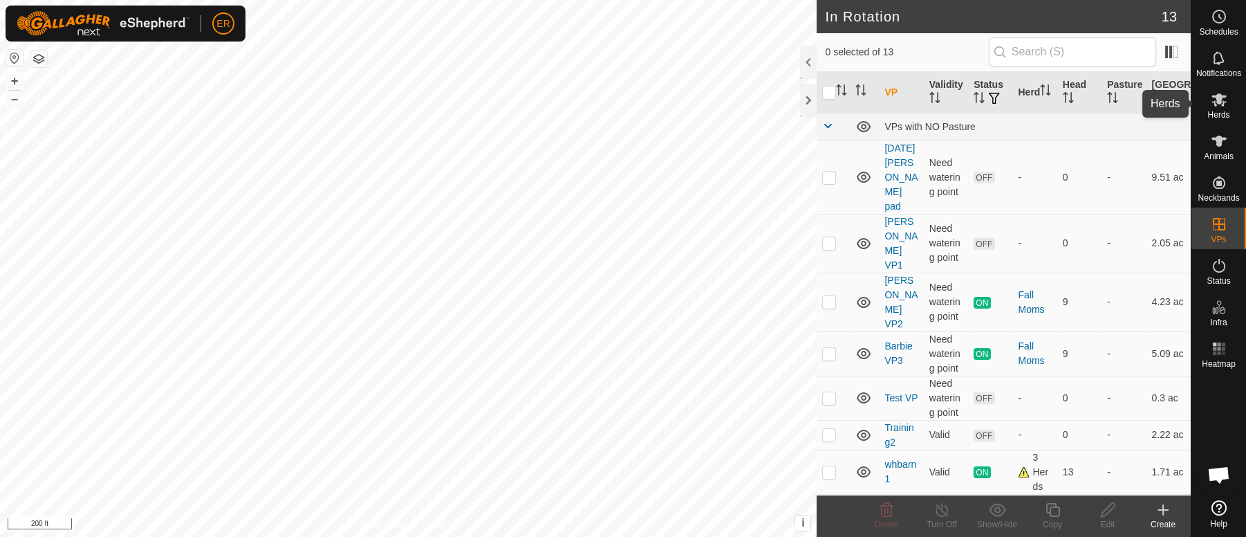
click at [1215, 95] on icon at bounding box center [1218, 99] width 15 height 13
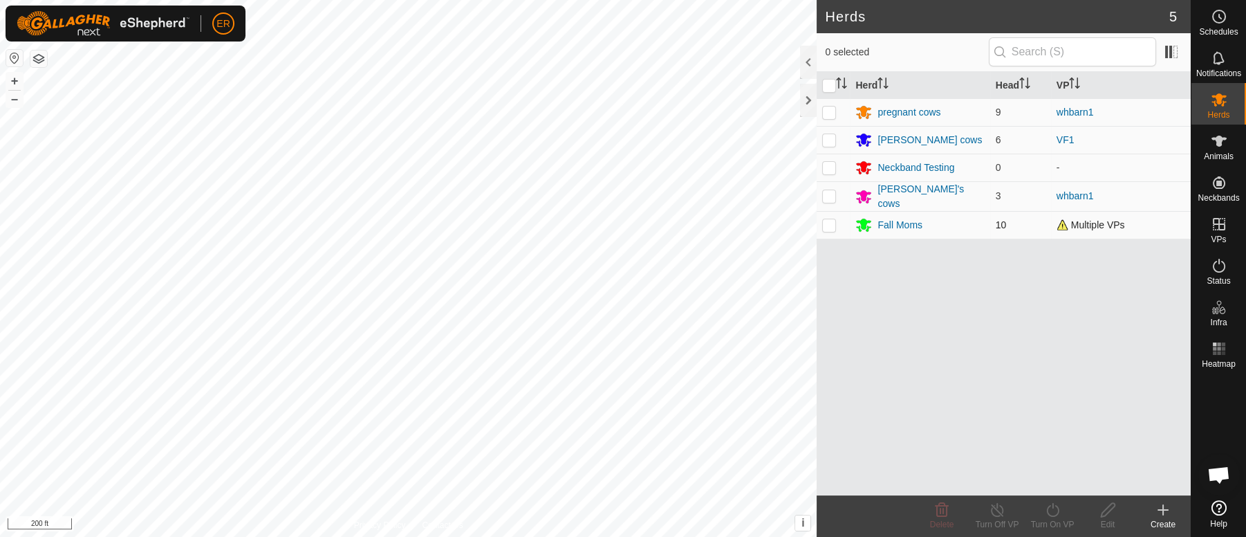
click at [835, 223] on p-checkbox at bounding box center [829, 224] width 14 height 11
checkbox input "true"
click at [996, 512] on icon at bounding box center [997, 509] width 17 height 17
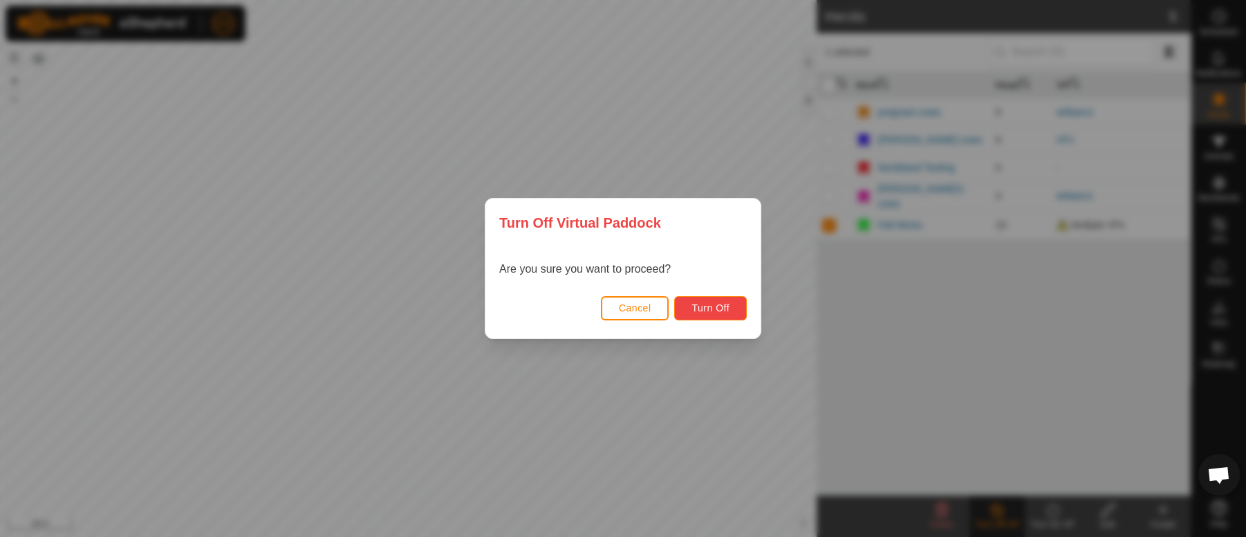
click at [725, 313] on span "Turn Off" at bounding box center [710, 307] width 38 height 11
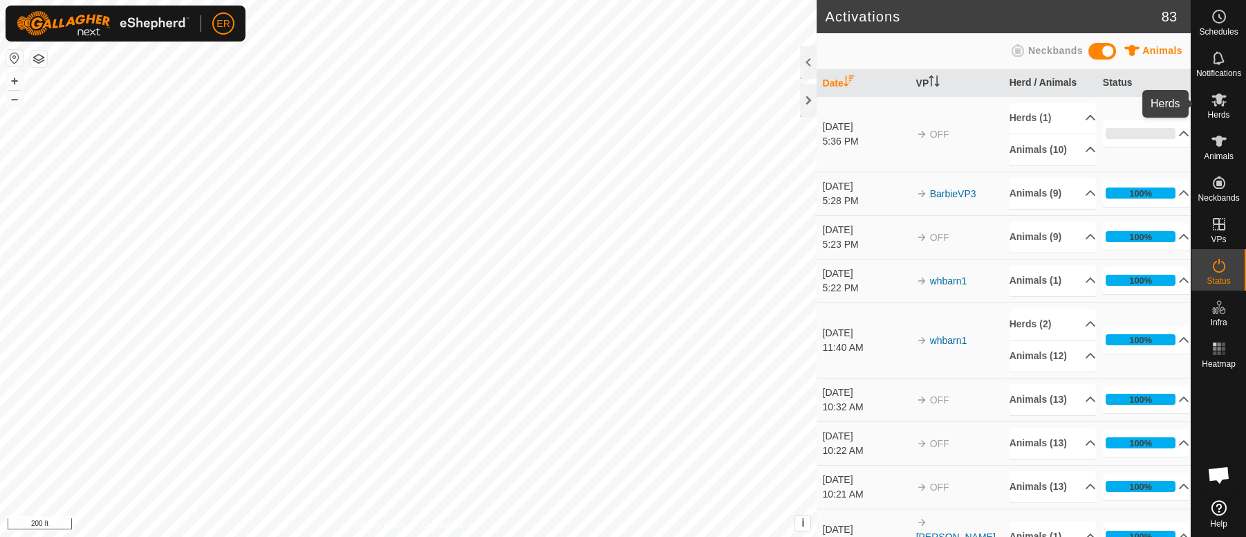
click at [1214, 103] on icon at bounding box center [1218, 99] width 15 height 13
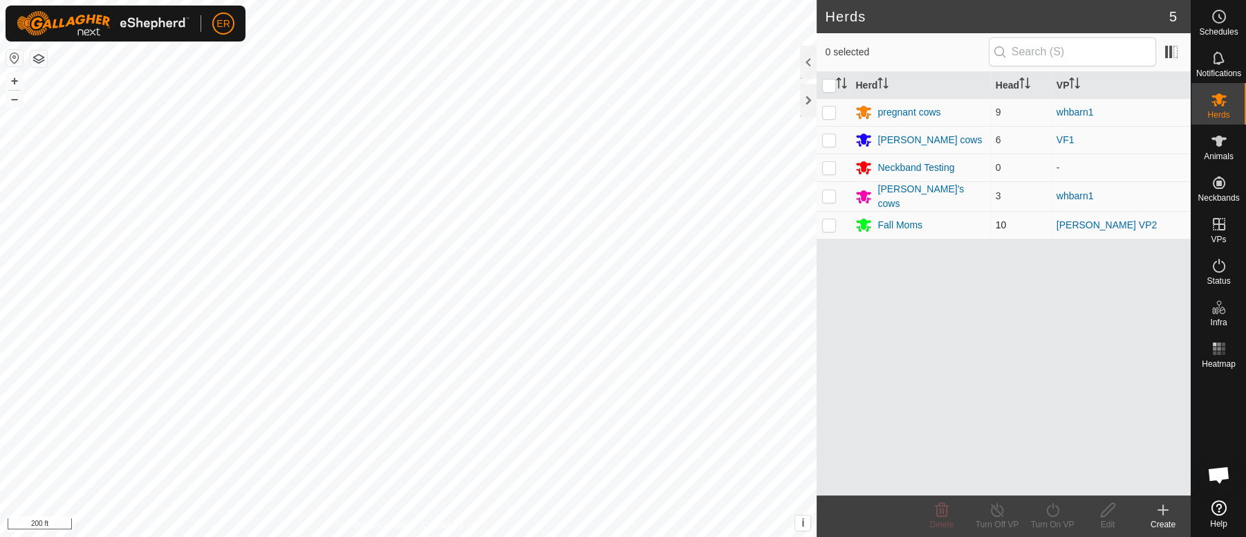
click at [832, 221] on p-checkbox at bounding box center [829, 224] width 14 height 11
checkbox input "true"
click at [1052, 512] on icon at bounding box center [1052, 509] width 17 height 17
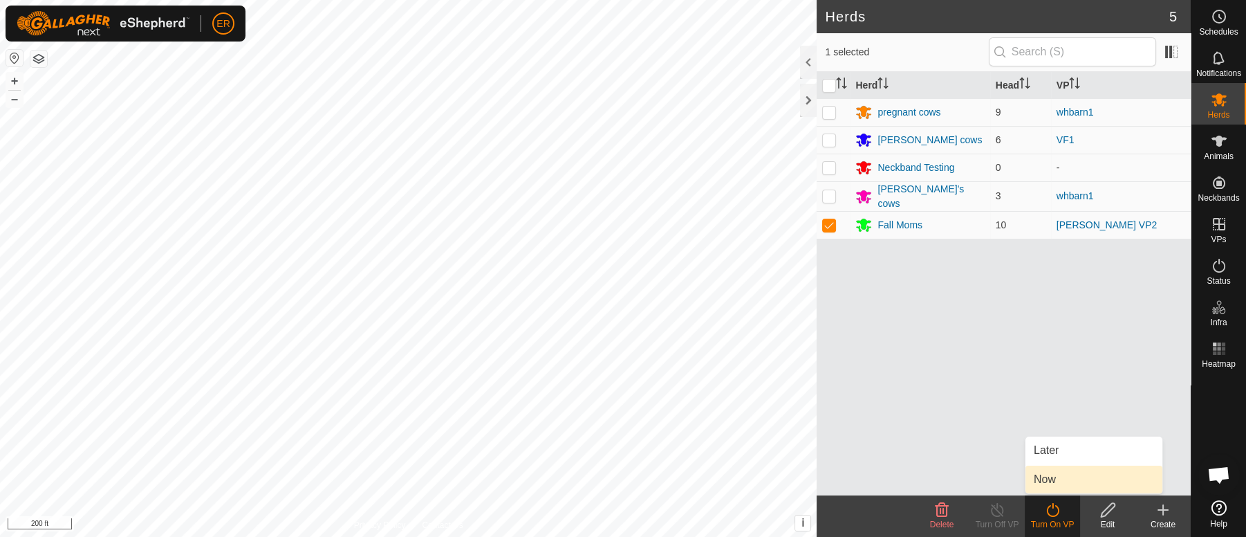
click at [1053, 481] on link "Now" at bounding box center [1093, 479] width 137 height 28
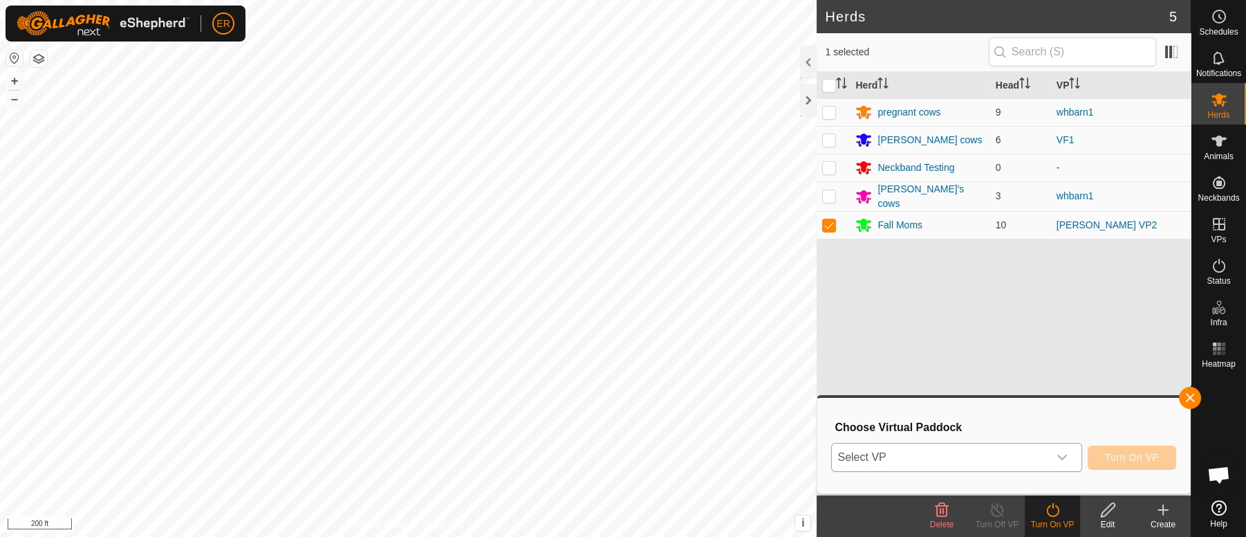
click at [1060, 460] on icon "dropdown trigger" at bounding box center [1061, 456] width 11 height 11
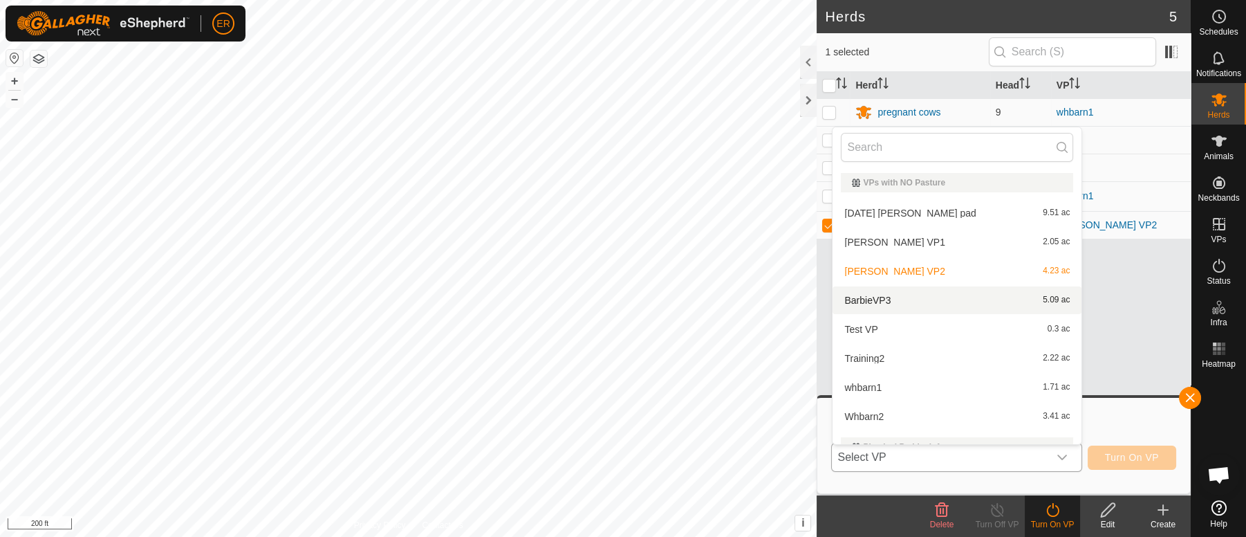
click at [861, 299] on li "BarbieVP3 5.09 ac" at bounding box center [956, 300] width 249 height 28
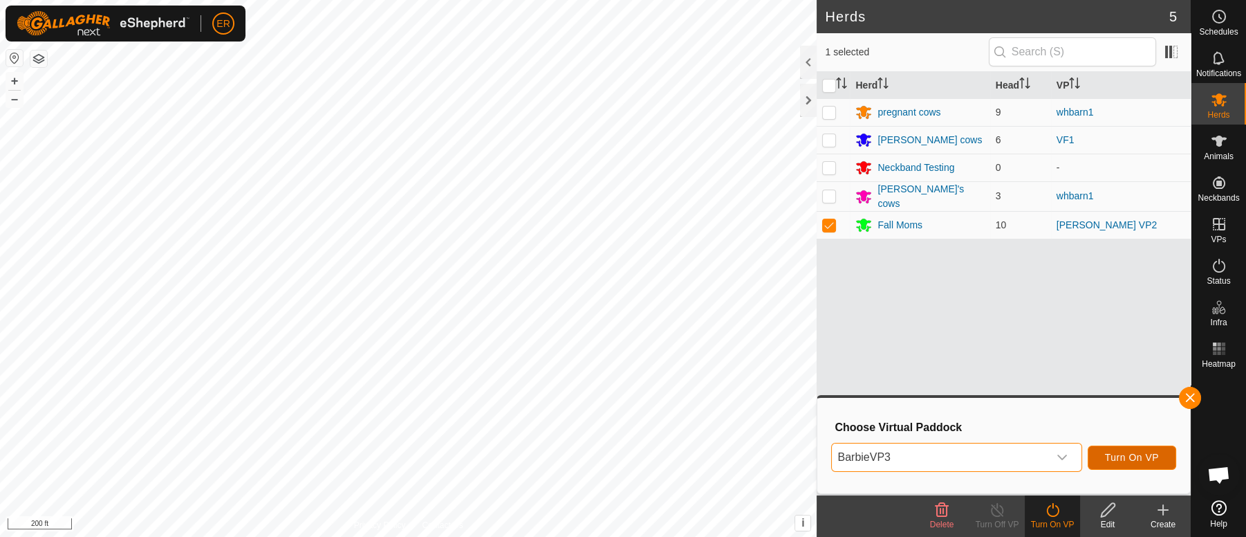
click at [1117, 454] on span "Turn On VP" at bounding box center [1132, 456] width 54 height 11
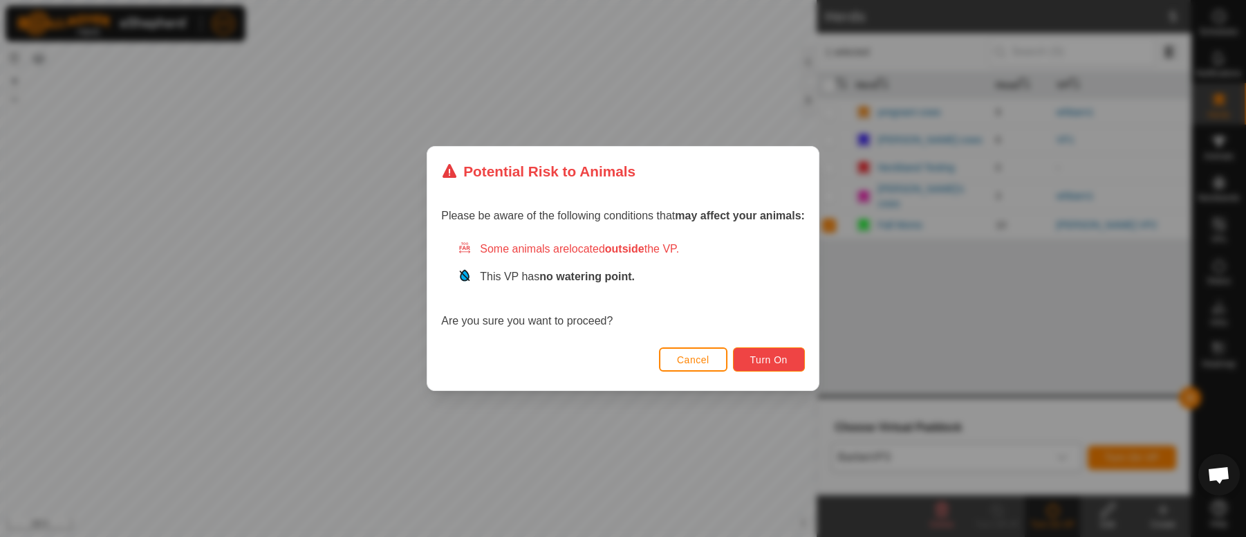
click at [770, 359] on span "Turn On" at bounding box center [768, 359] width 37 height 11
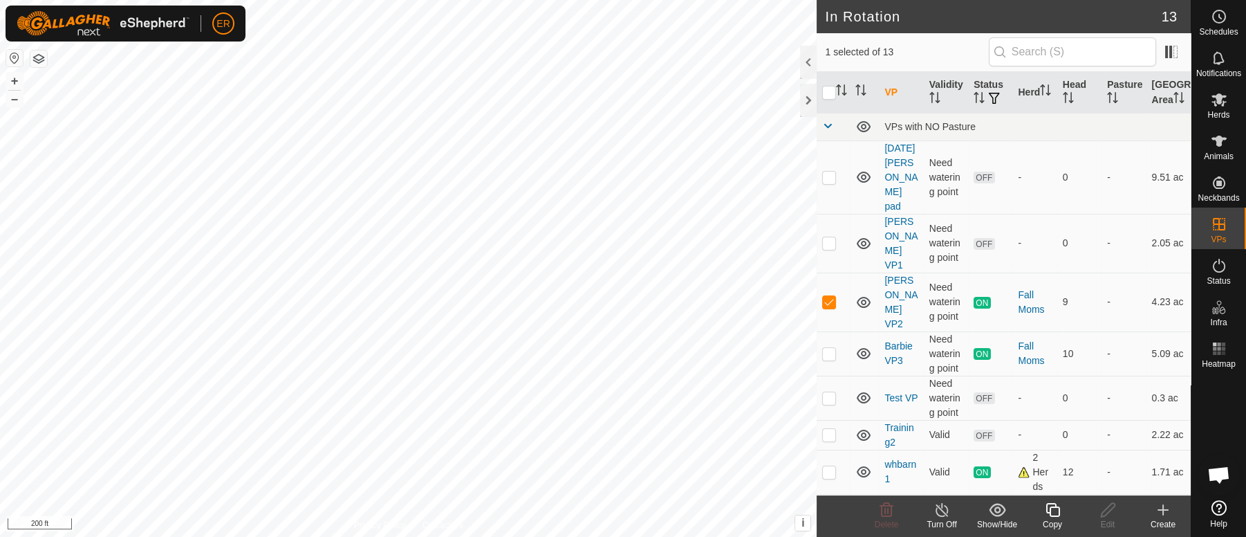
checkbox input "false"
checkbox input "true"
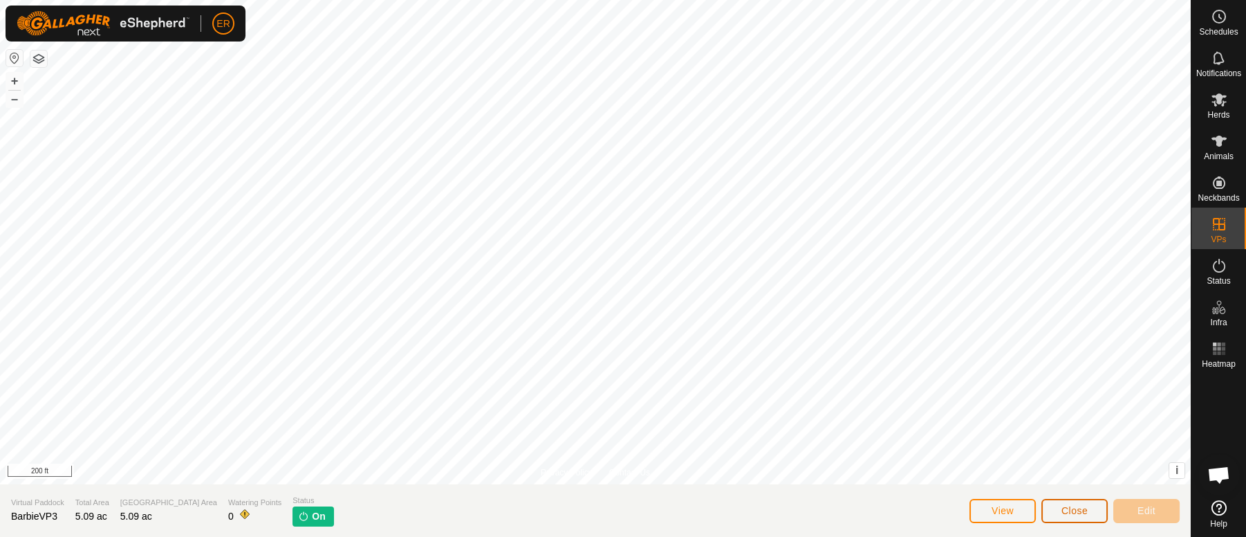
click at [1058, 516] on button "Close" at bounding box center [1074, 510] width 66 height 24
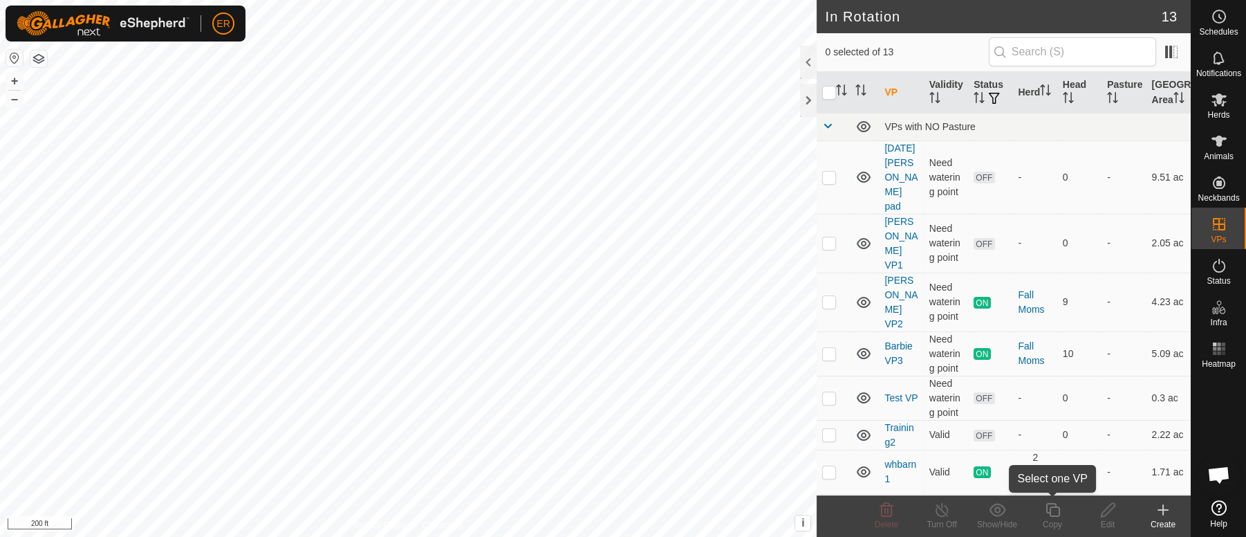
click at [1058, 516] on icon at bounding box center [1052, 509] width 17 height 17
checkbox input "false"
click at [17, 100] on button "–" at bounding box center [14, 99] width 17 height 17
click at [16, 78] on button "+" at bounding box center [14, 81] width 17 height 17
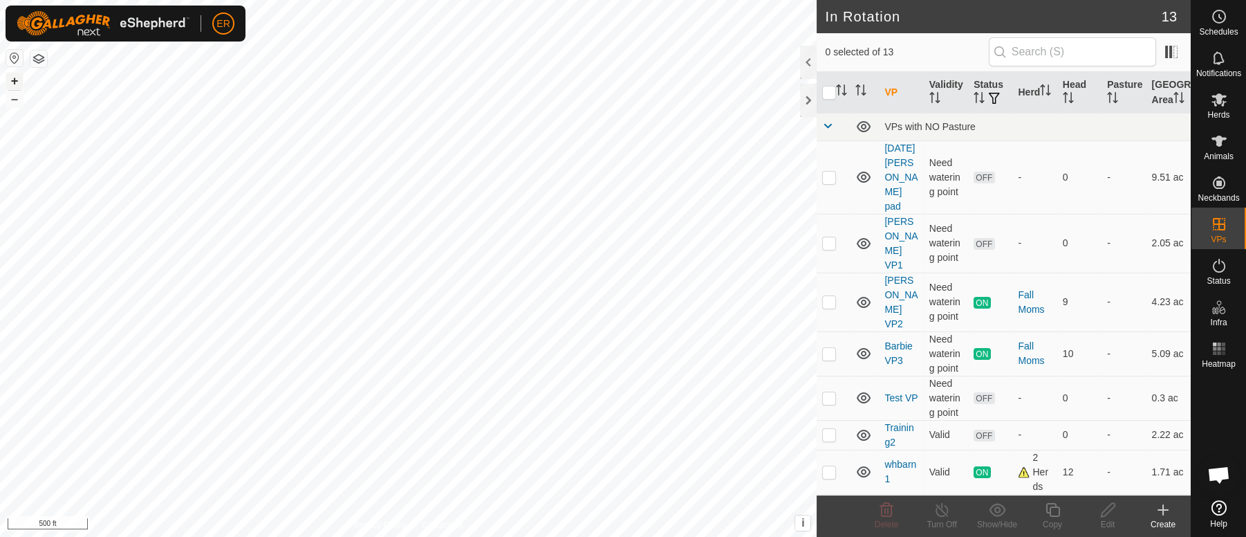
click at [15, 77] on button "+" at bounding box center [14, 81] width 17 height 17
click at [16, 102] on button "–" at bounding box center [14, 99] width 17 height 17
click at [16, 101] on button "–" at bounding box center [14, 99] width 17 height 17
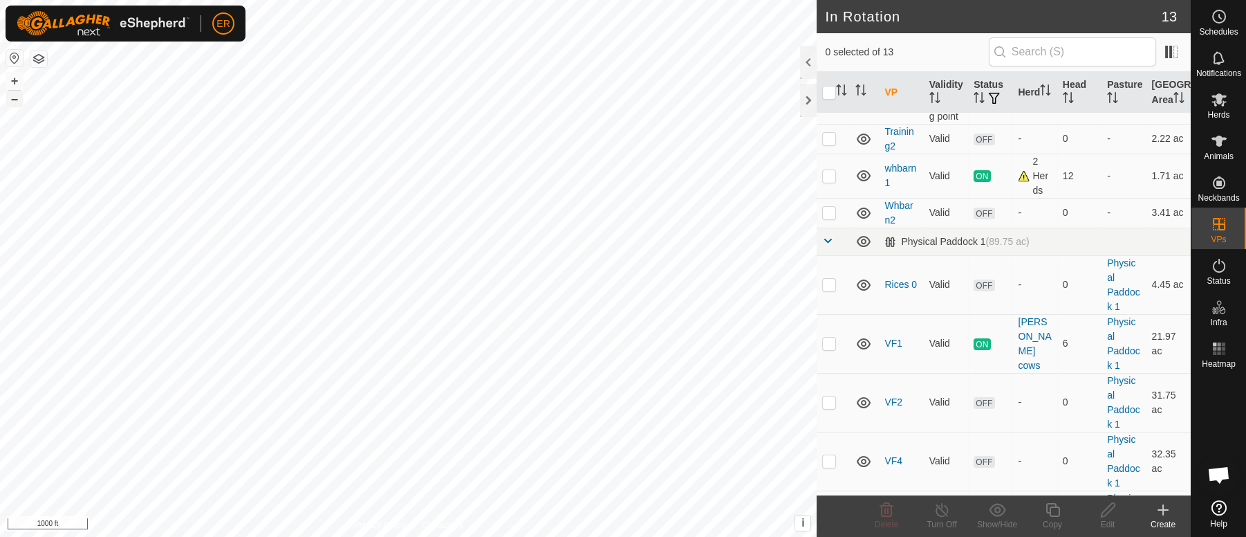
scroll to position [297, 0]
click at [221, 19] on span "ER" at bounding box center [222, 24] width 13 height 15
click at [259, 107] on link "Logout" at bounding box center [286, 106] width 137 height 22
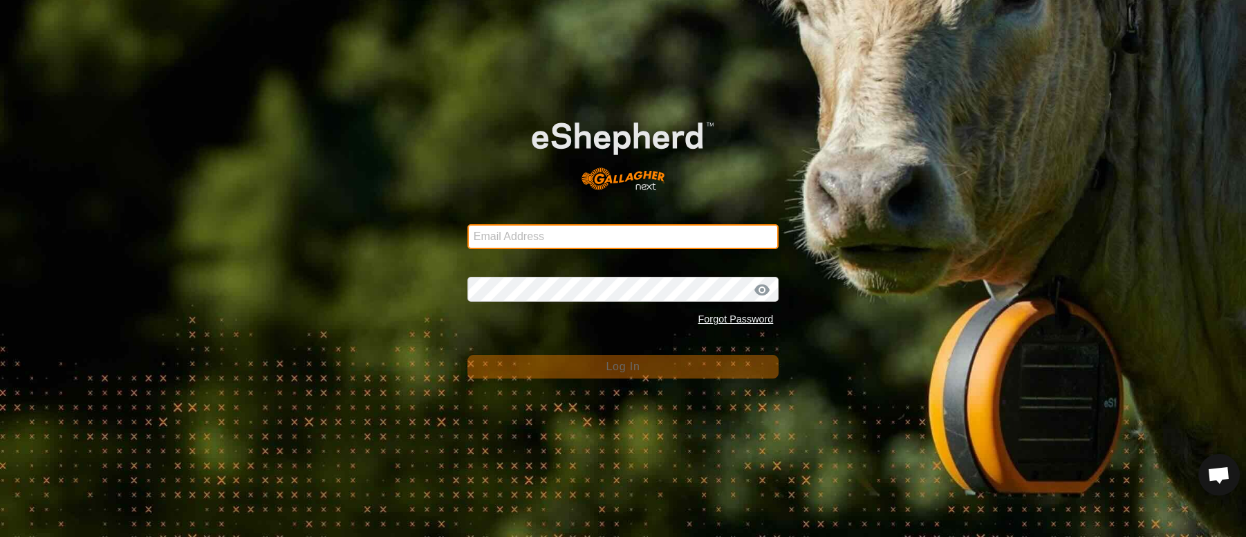
click at [520, 233] on input "Email Address" at bounding box center [623, 236] width 312 height 25
type input "[PERSON_NAME][EMAIL_ADDRESS][PERSON_NAME][DOMAIN_NAME]"
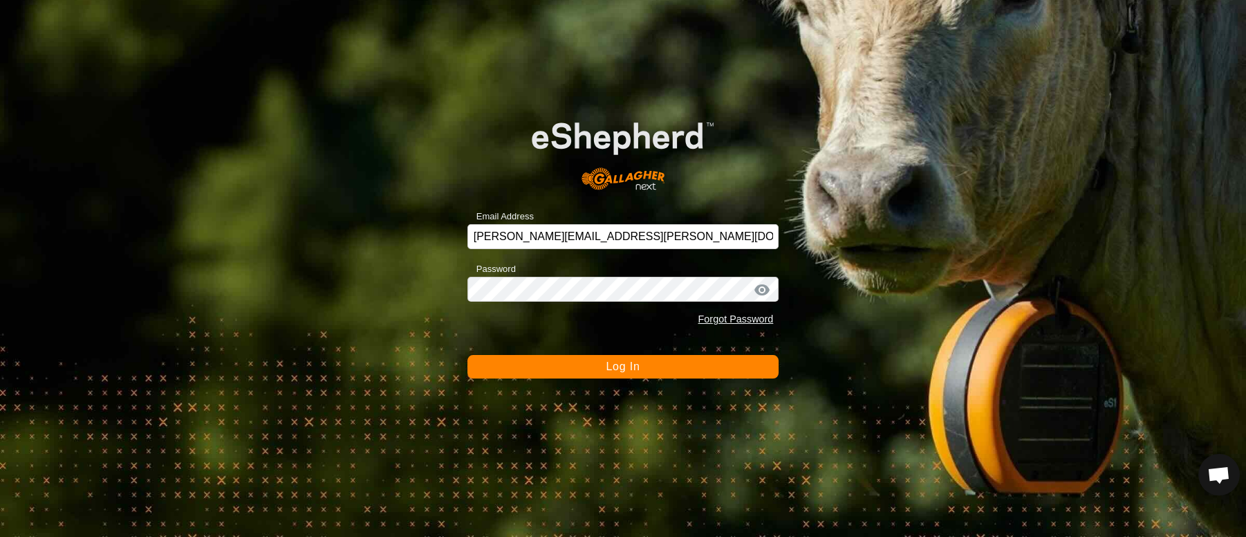
click at [635, 367] on span "Log In" at bounding box center [623, 366] width 34 height 12
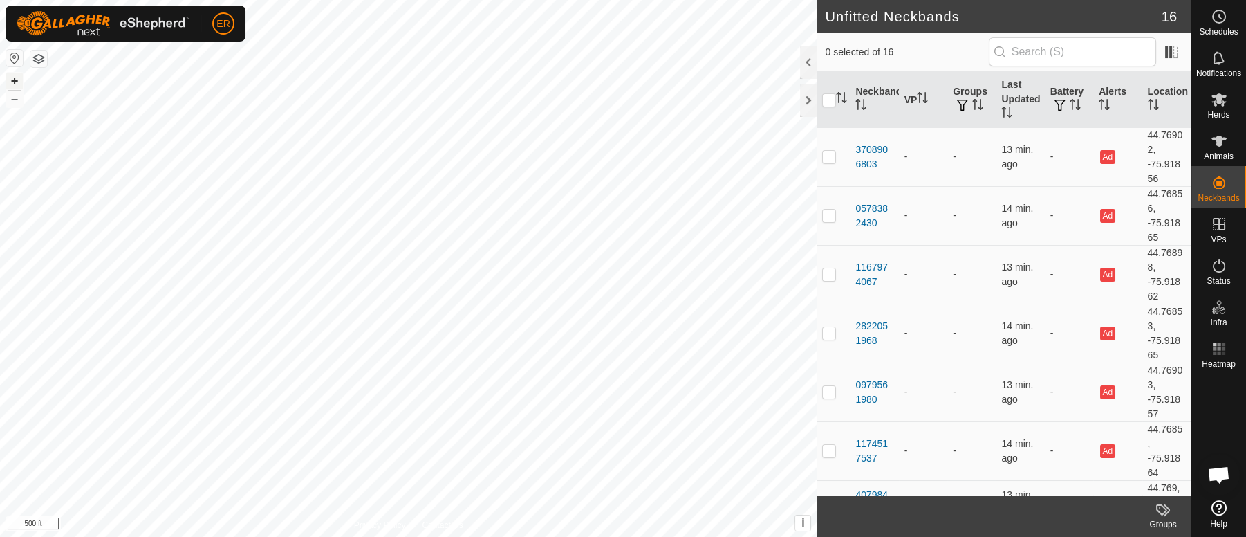
click at [10, 74] on button "+" at bounding box center [14, 81] width 17 height 17
click at [1215, 141] on icon at bounding box center [1218, 141] width 15 height 11
